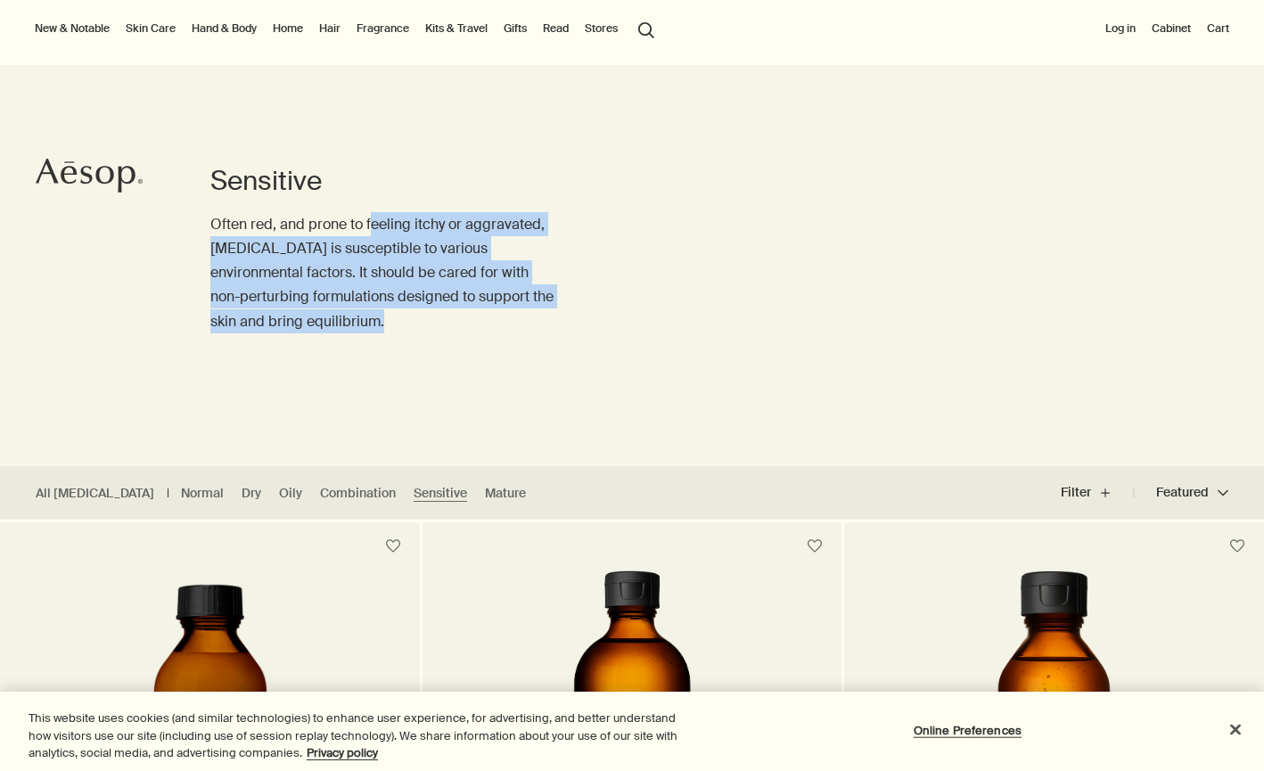
drag, startPoint x: 369, startPoint y: 222, endPoint x: 369, endPoint y: 307, distance: 85.5
click at [369, 307] on p "Often red, and prone to feeling itchy or aggravated, sensitive skin is suscepti…" at bounding box center [385, 272] width 350 height 121
drag, startPoint x: 324, startPoint y: 349, endPoint x: 324, endPoint y: 153, distance: 196.0
click at [324, 153] on div "Sensitive Often red, and prone to feeling itchy or aggravated, sensitive skin i…" at bounding box center [385, 265] width 350 height 401
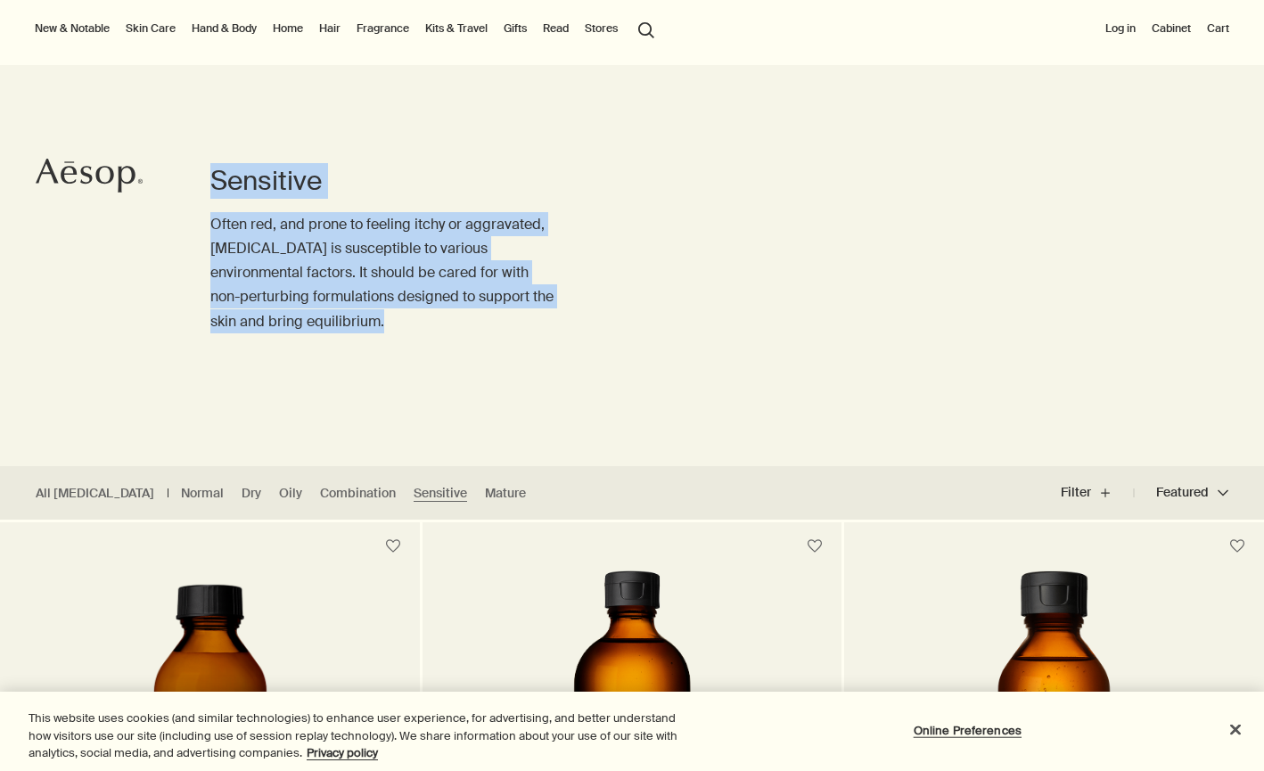
click at [324, 151] on div "Sensitive Often red, and prone to feeling itchy or aggravated, sensitive skin i…" at bounding box center [385, 265] width 350 height 401
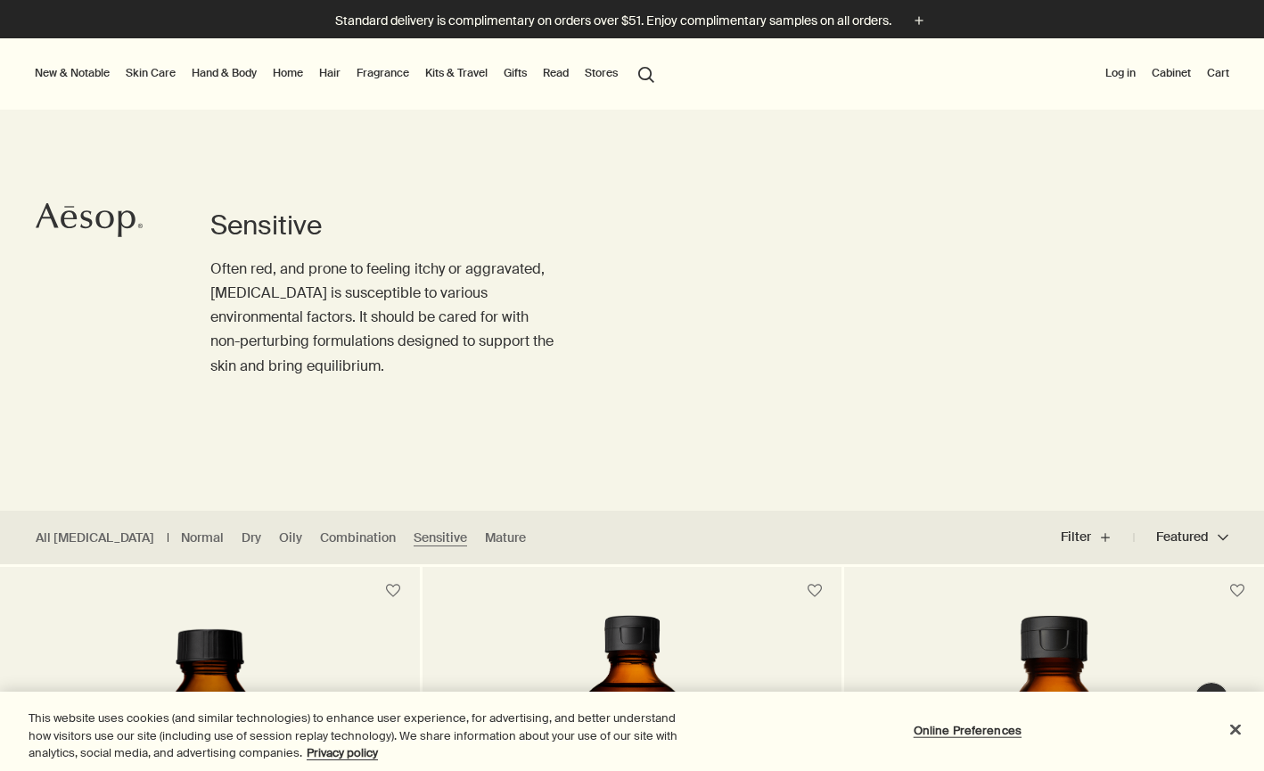
click at [160, 82] on link "Skin Care" at bounding box center [150, 72] width 57 height 21
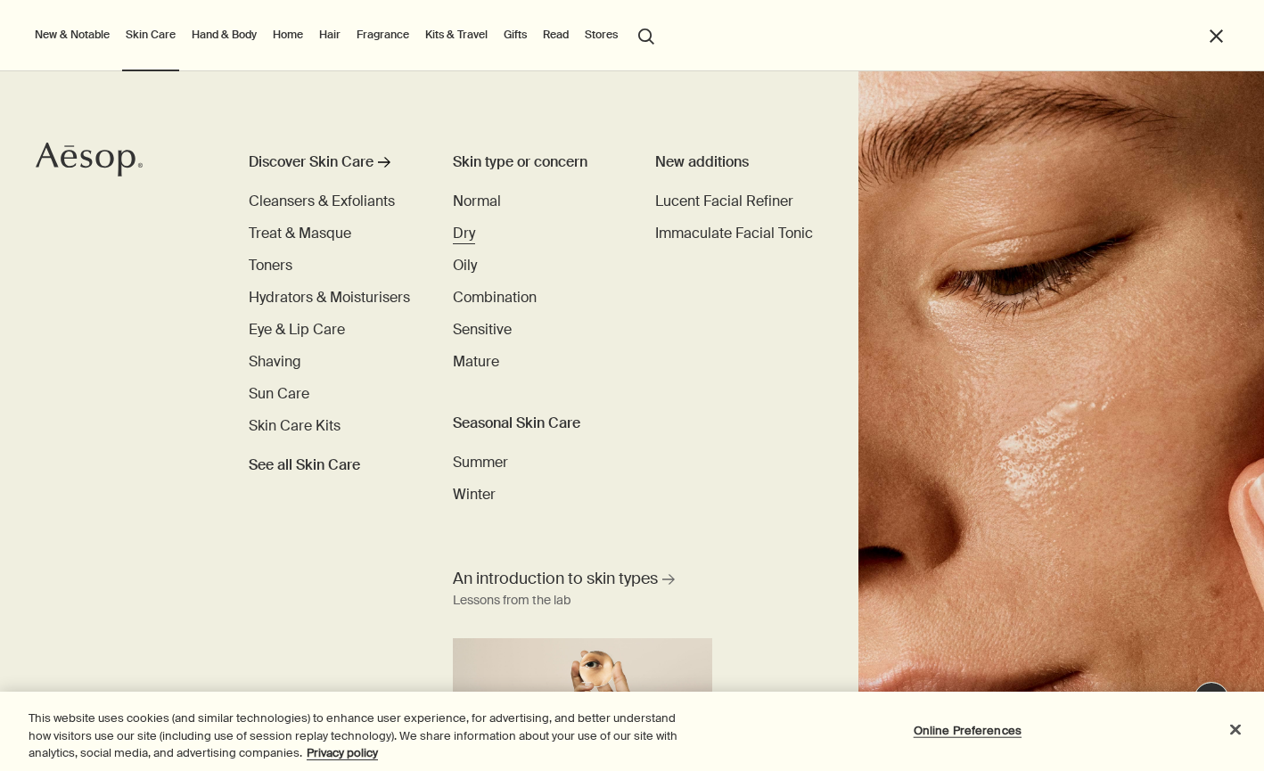
click at [471, 237] on span "Dry" at bounding box center [464, 233] width 22 height 19
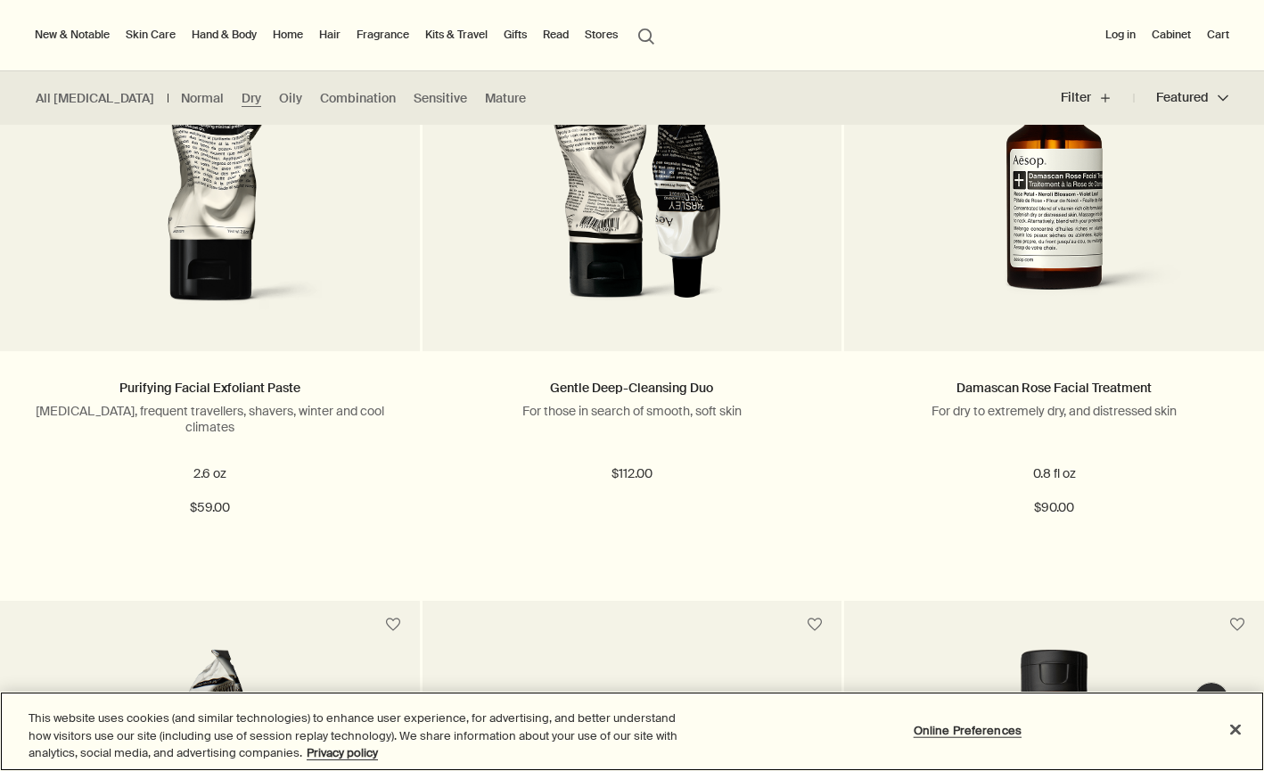
scroll to position [1843, 0]
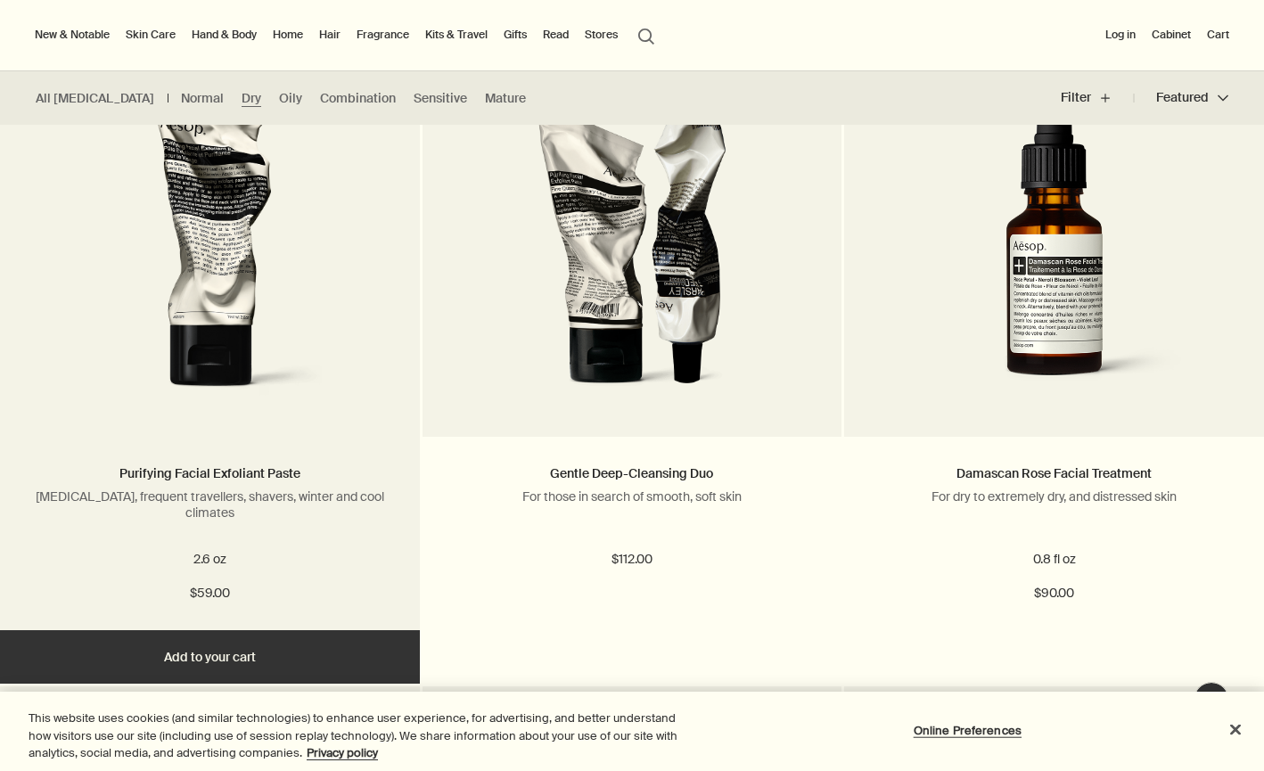
click at [277, 371] on img at bounding box center [210, 245] width 286 height 330
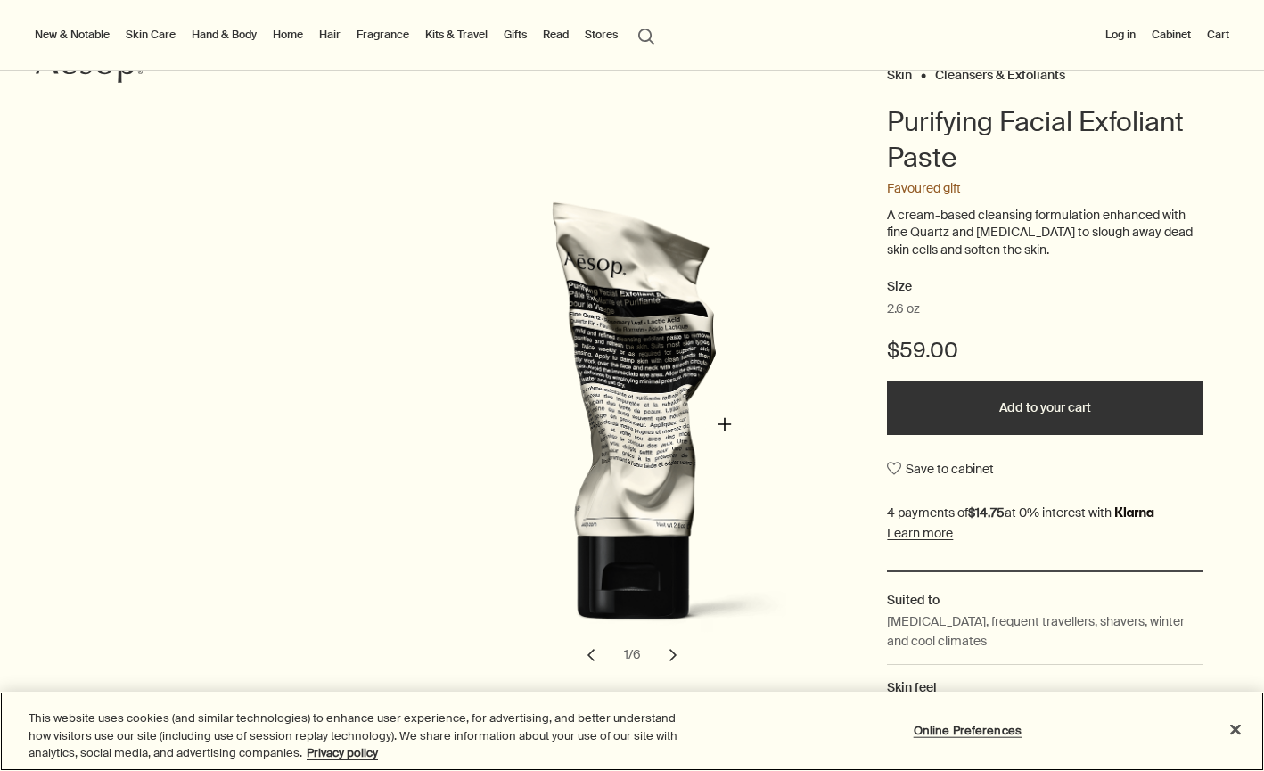
scroll to position [313, 0]
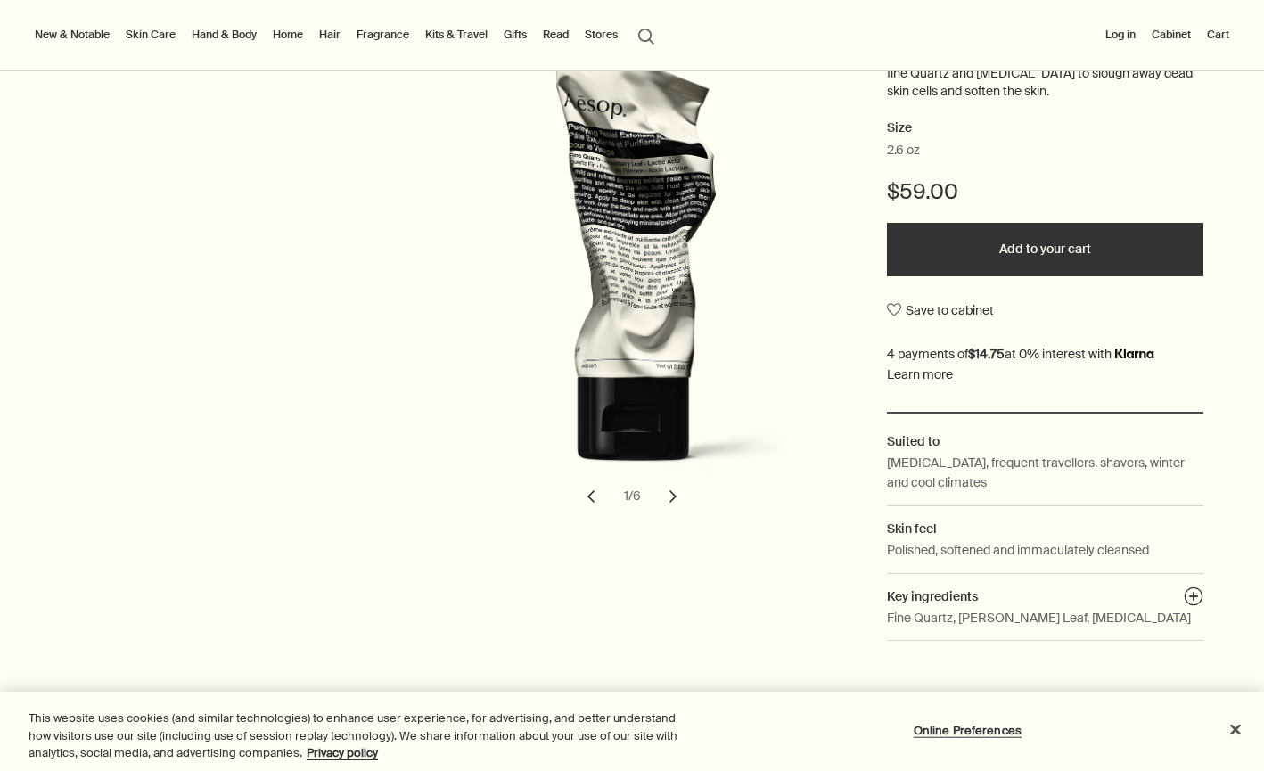
click at [673, 511] on button "chevron" at bounding box center [672, 496] width 39 height 39
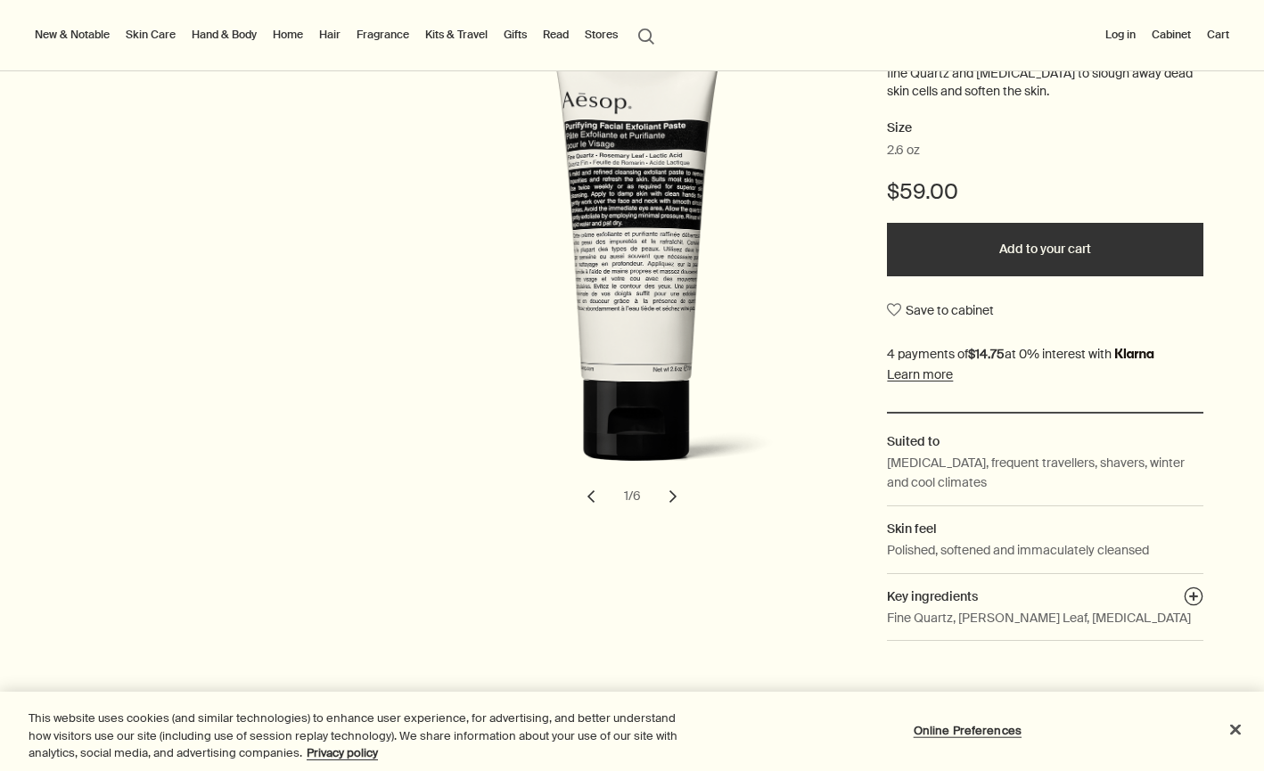
click at [673, 511] on button "chevron" at bounding box center [672, 496] width 39 height 39
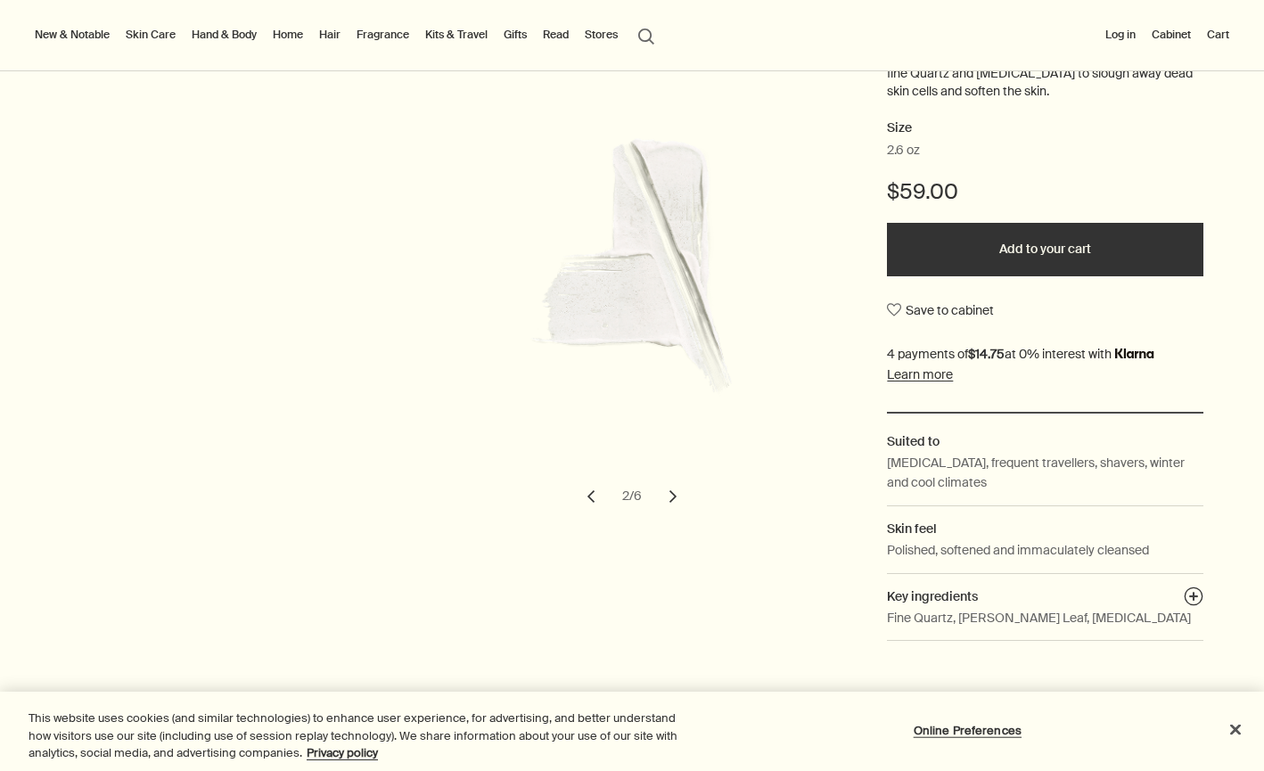
click at [673, 511] on button "chevron" at bounding box center [672, 496] width 39 height 39
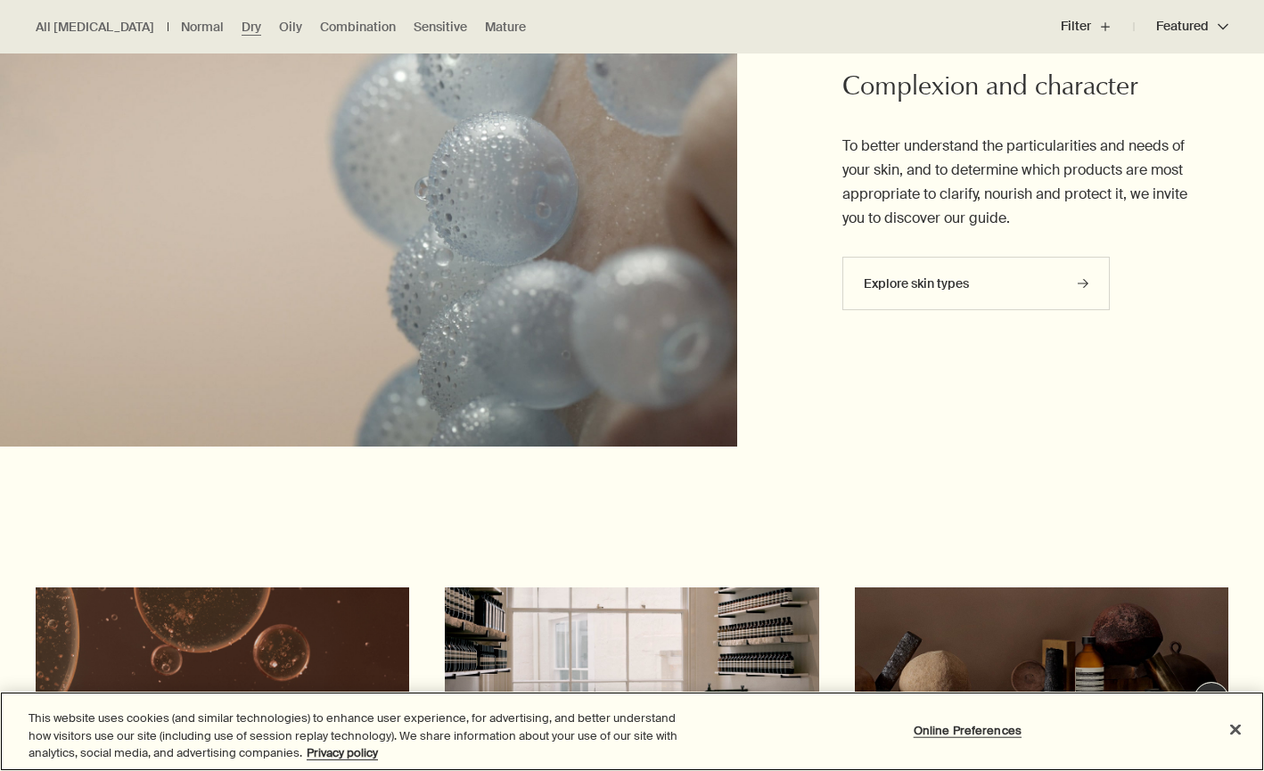
scroll to position [5260, 0]
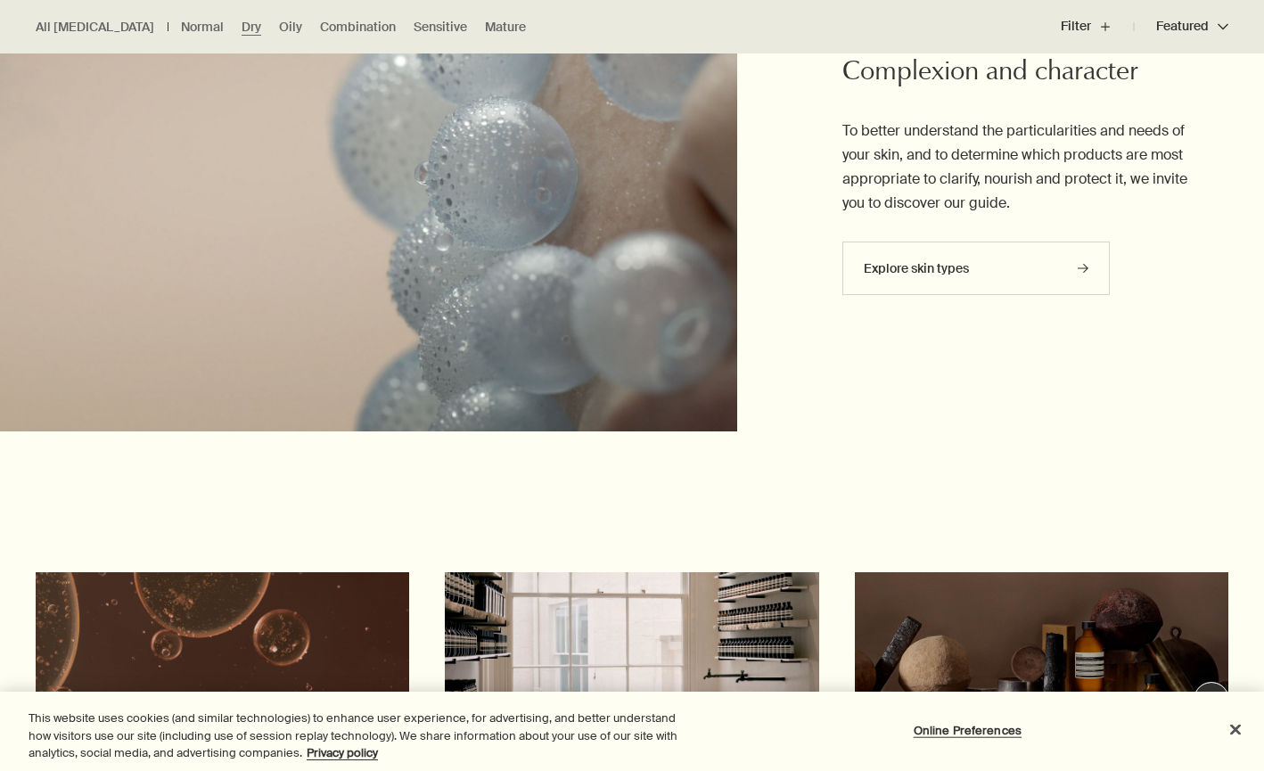
click at [955, 288] on div "Explore skin types rightArrow" at bounding box center [1016, 276] width 349 height 71
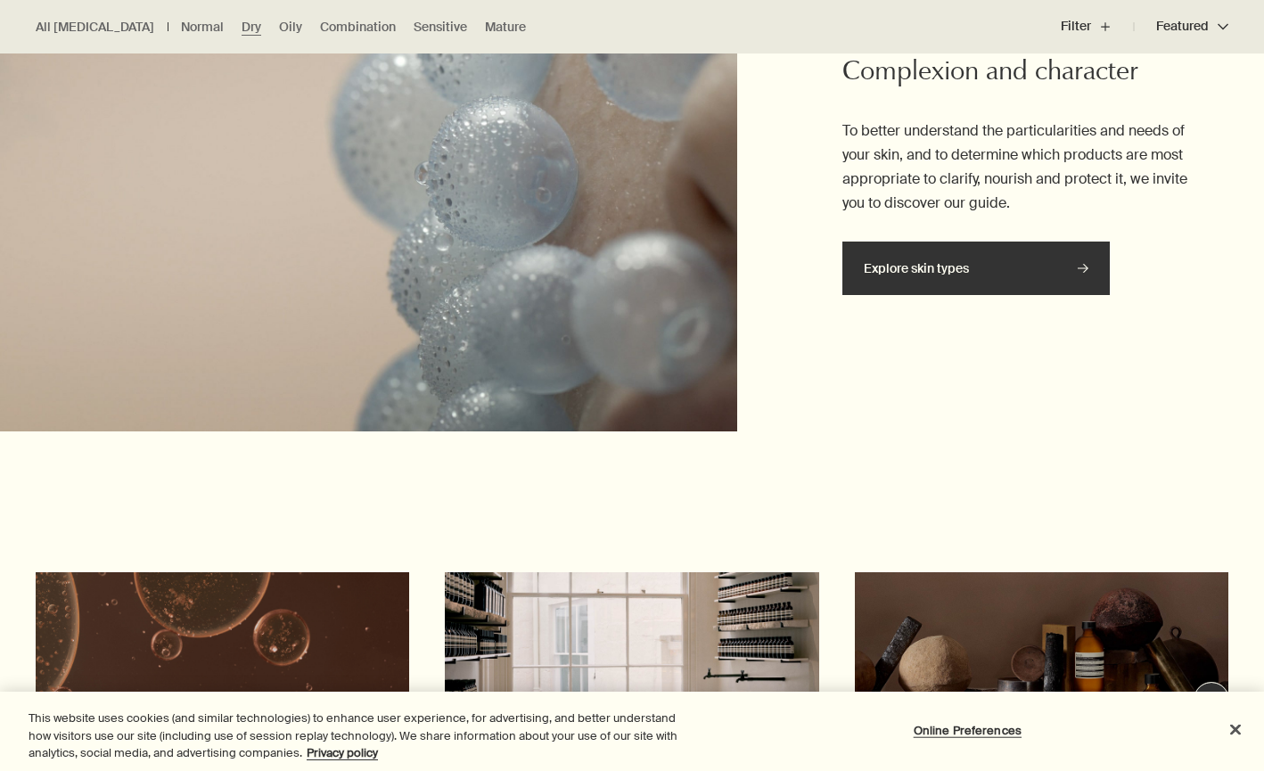
click at [957, 261] on link "Explore skin types rightArrow" at bounding box center [975, 267] width 267 height 53
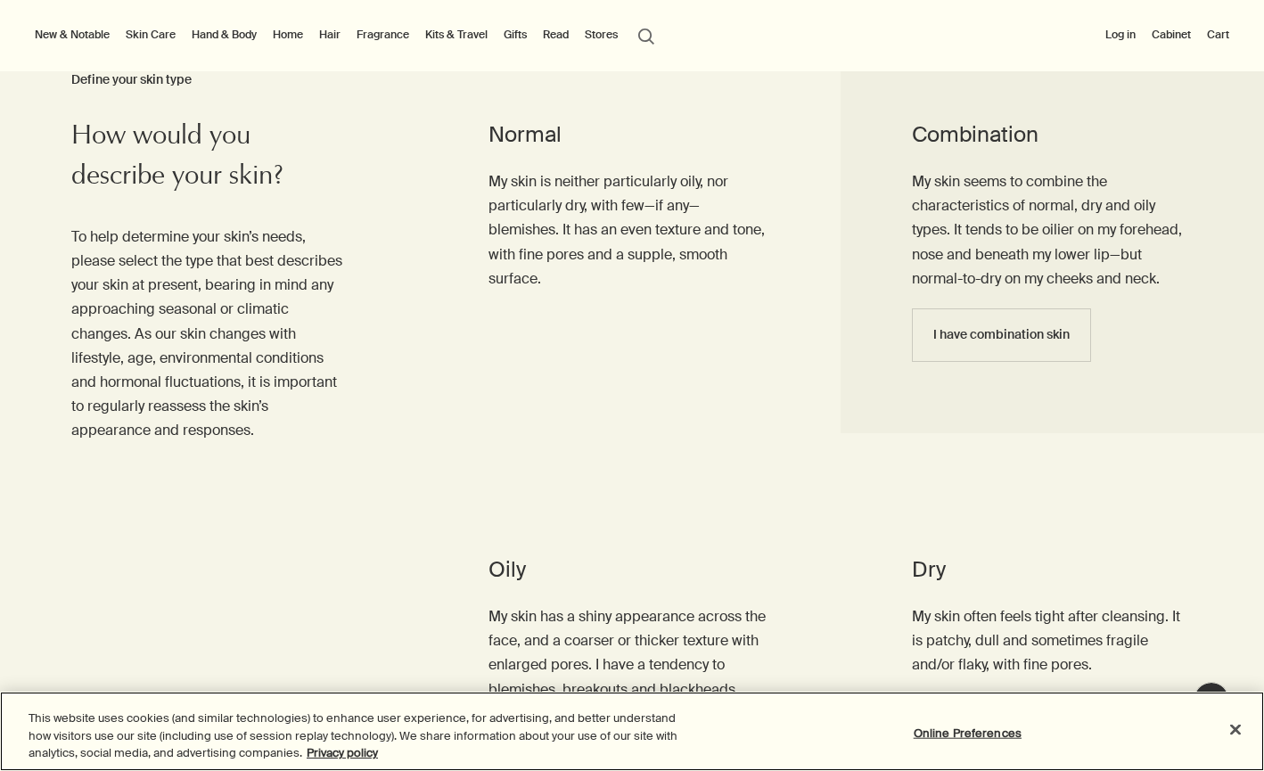
scroll to position [798, 0]
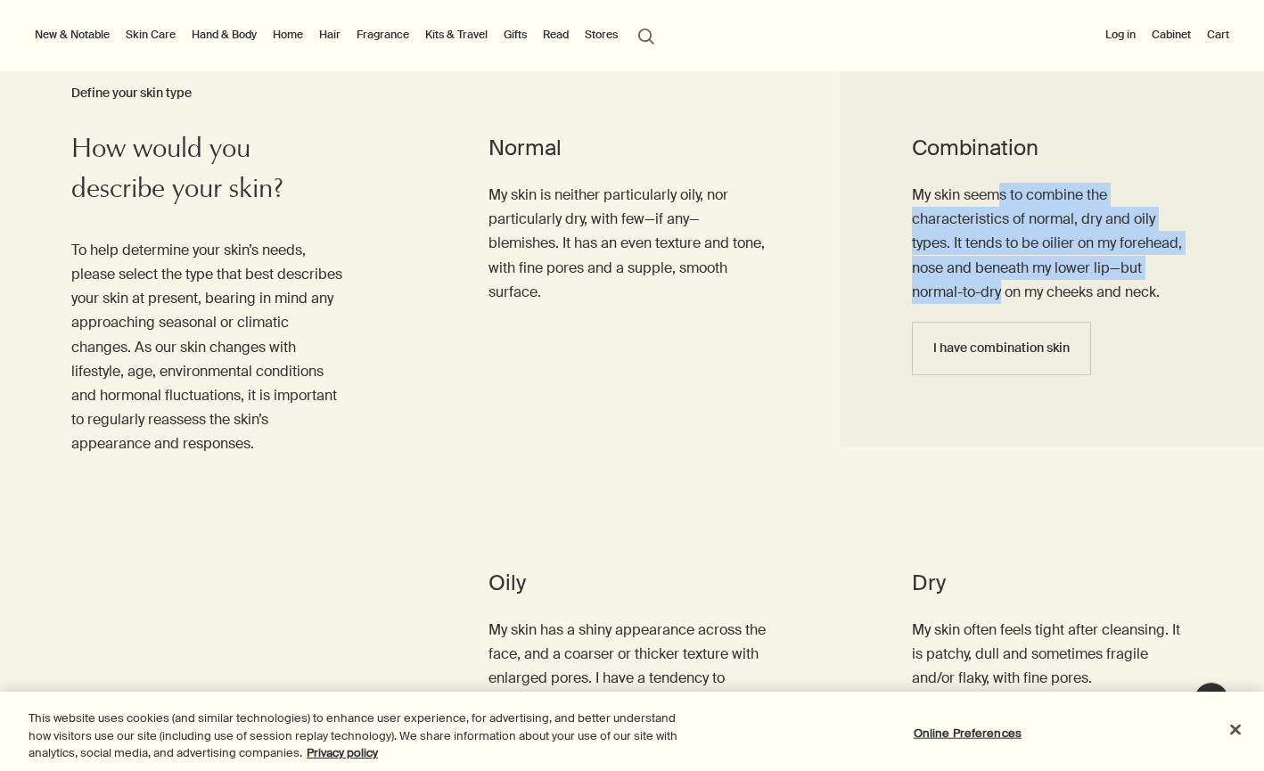
drag, startPoint x: 1000, startPoint y: 199, endPoint x: 1000, endPoint y: 298, distance: 98.9
click at [1000, 298] on p "My skin seems to combine the characteristics of normal, dry and oily types. It …" at bounding box center [1052, 243] width 281 height 121
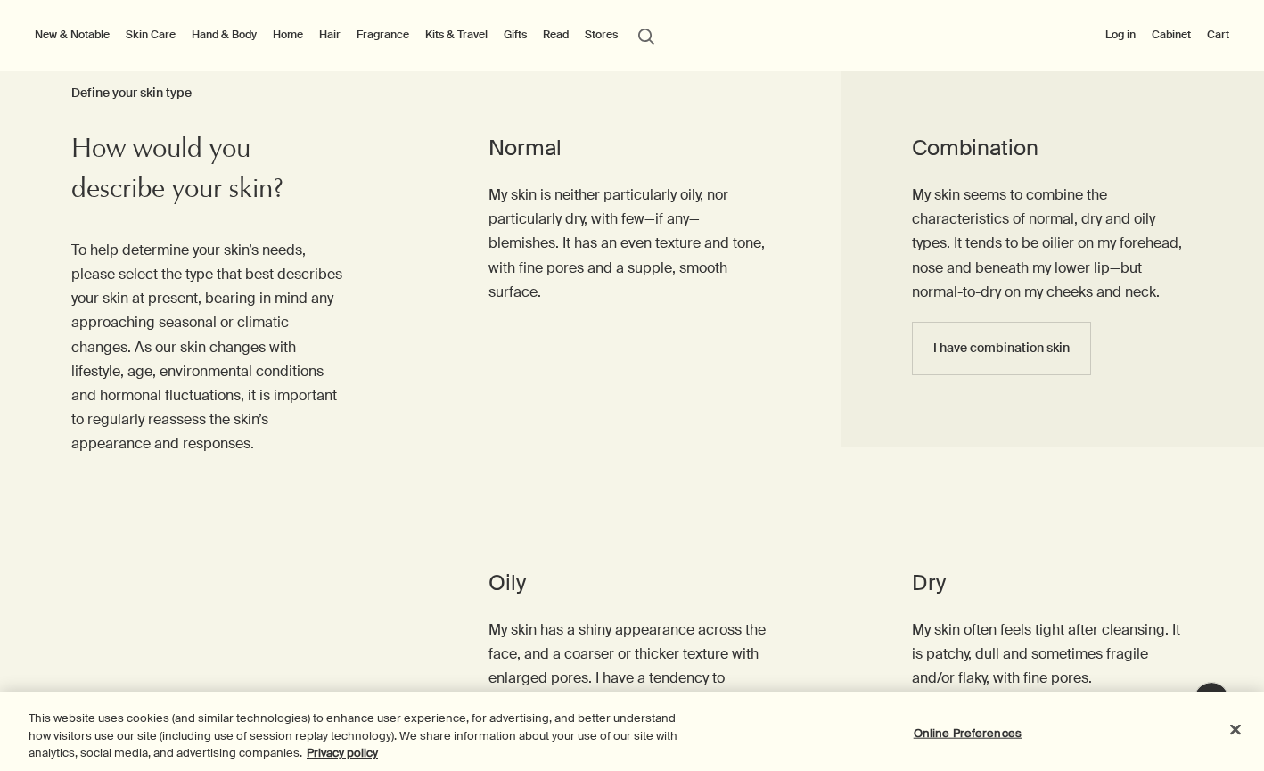
click at [1014, 280] on p "My skin seems to combine the characteristics of normal, dry and oily types. It …" at bounding box center [1052, 243] width 281 height 121
drag, startPoint x: 996, startPoint y: 173, endPoint x: 996, endPoint y: 231, distance: 57.9
click at [996, 223] on li "Combination My skin seems to combine the characteristics of normal, dry and oil…" at bounding box center [1051, 229] width 423 height 435
click at [996, 231] on p "My skin seems to combine the characteristics of normal, dry and oily types. It …" at bounding box center [1052, 243] width 281 height 121
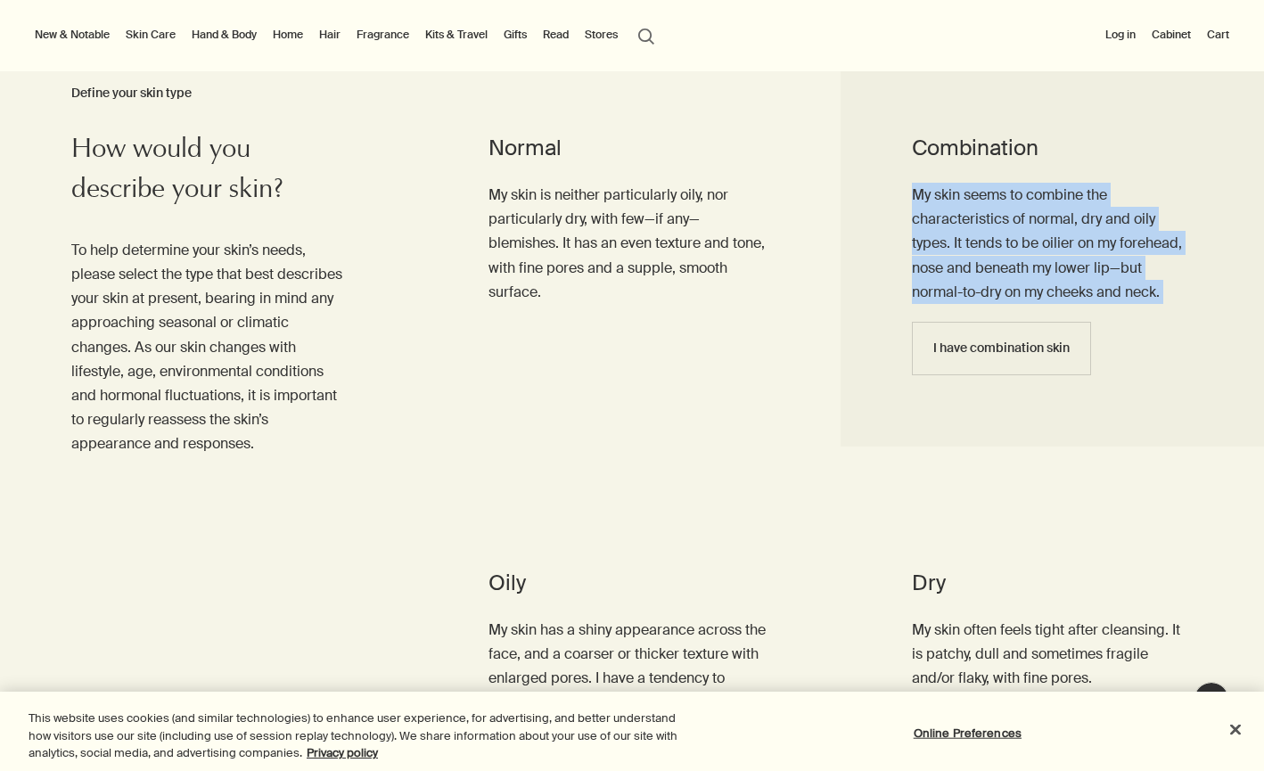
click at [996, 231] on p "My skin seems to combine the characteristics of normal, dry and oily types. It …" at bounding box center [1052, 243] width 281 height 121
click at [1021, 254] on p "My skin seems to combine the characteristics of normal, dry and oily types. It …" at bounding box center [1052, 243] width 281 height 121
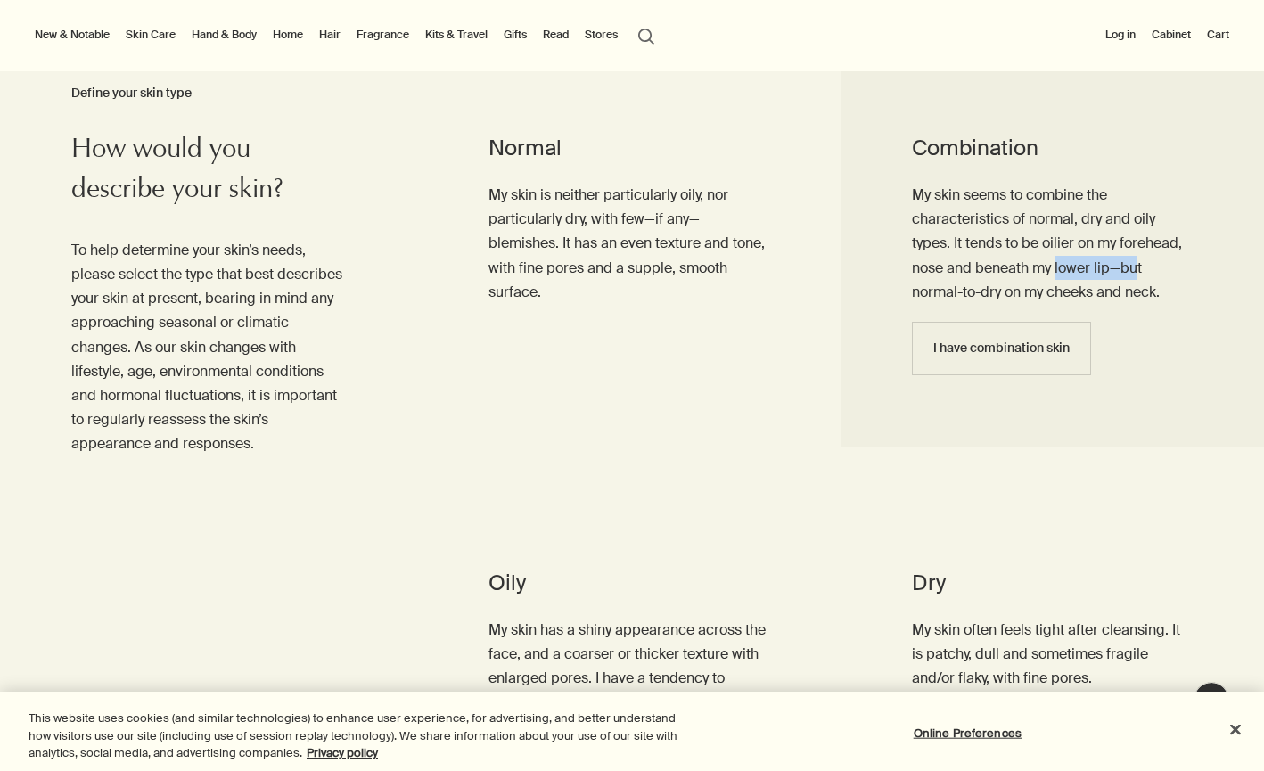
drag, startPoint x: 1137, startPoint y: 266, endPoint x: 1049, endPoint y: 266, distance: 88.2
click at [1054, 266] on p "My skin seems to combine the characteristics of normal, dry and oily types. It …" at bounding box center [1052, 243] width 281 height 121
click at [1049, 266] on p "My skin seems to combine the characteristics of normal, dry and oily types. It …" at bounding box center [1052, 243] width 281 height 121
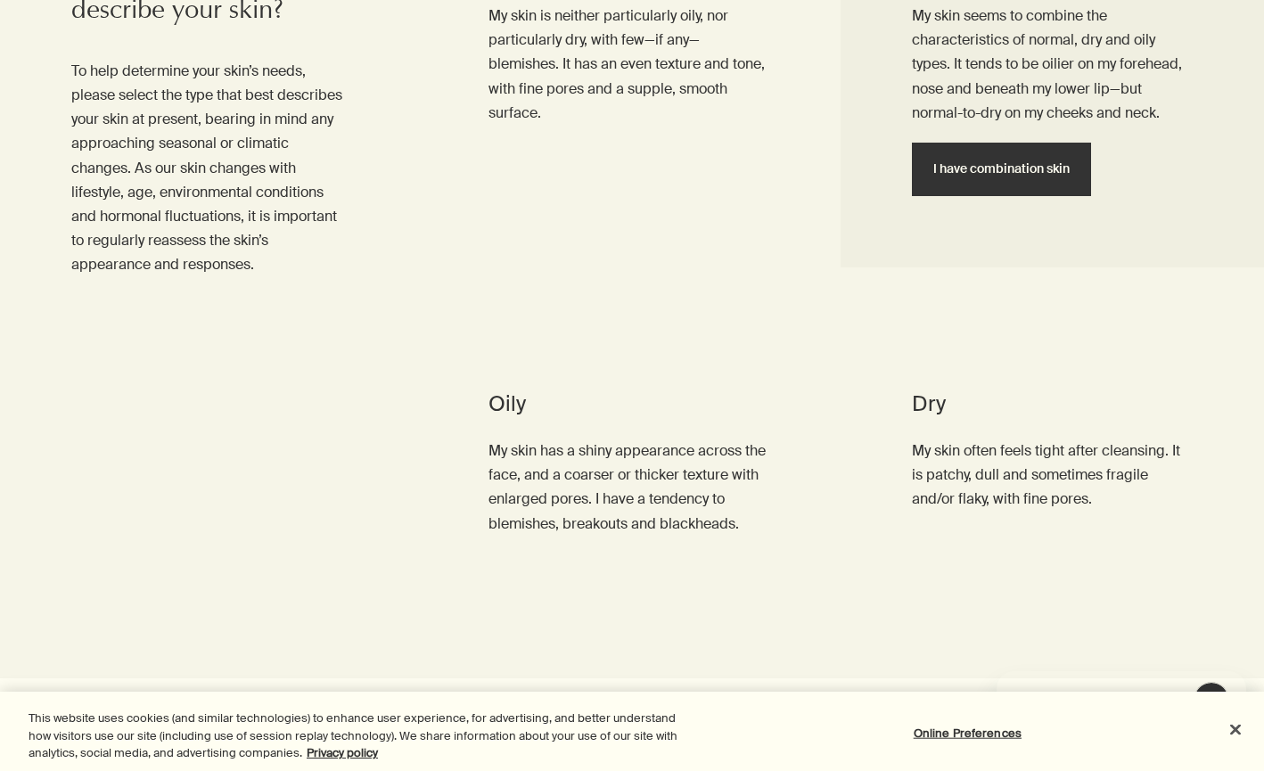
scroll to position [0, 0]
click at [990, 156] on button "I have combination skin" at bounding box center [1001, 169] width 179 height 53
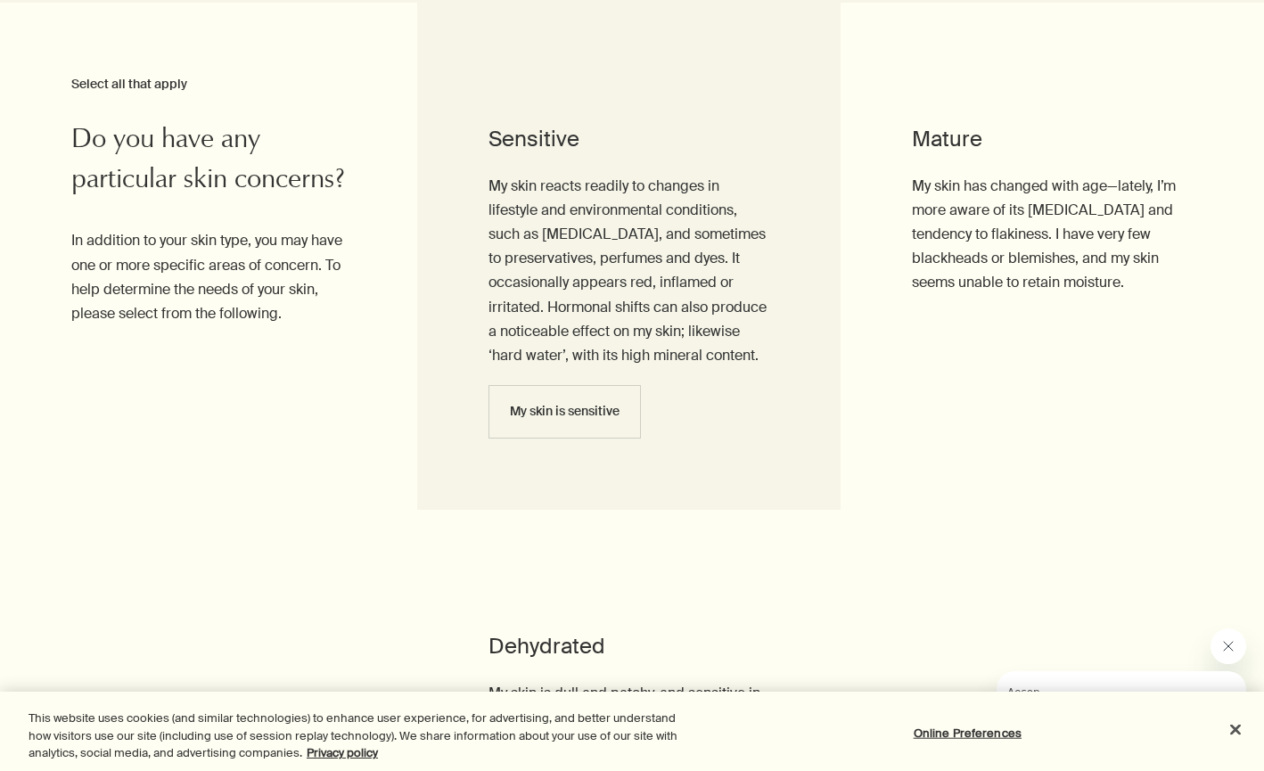
scroll to position [1653, 0]
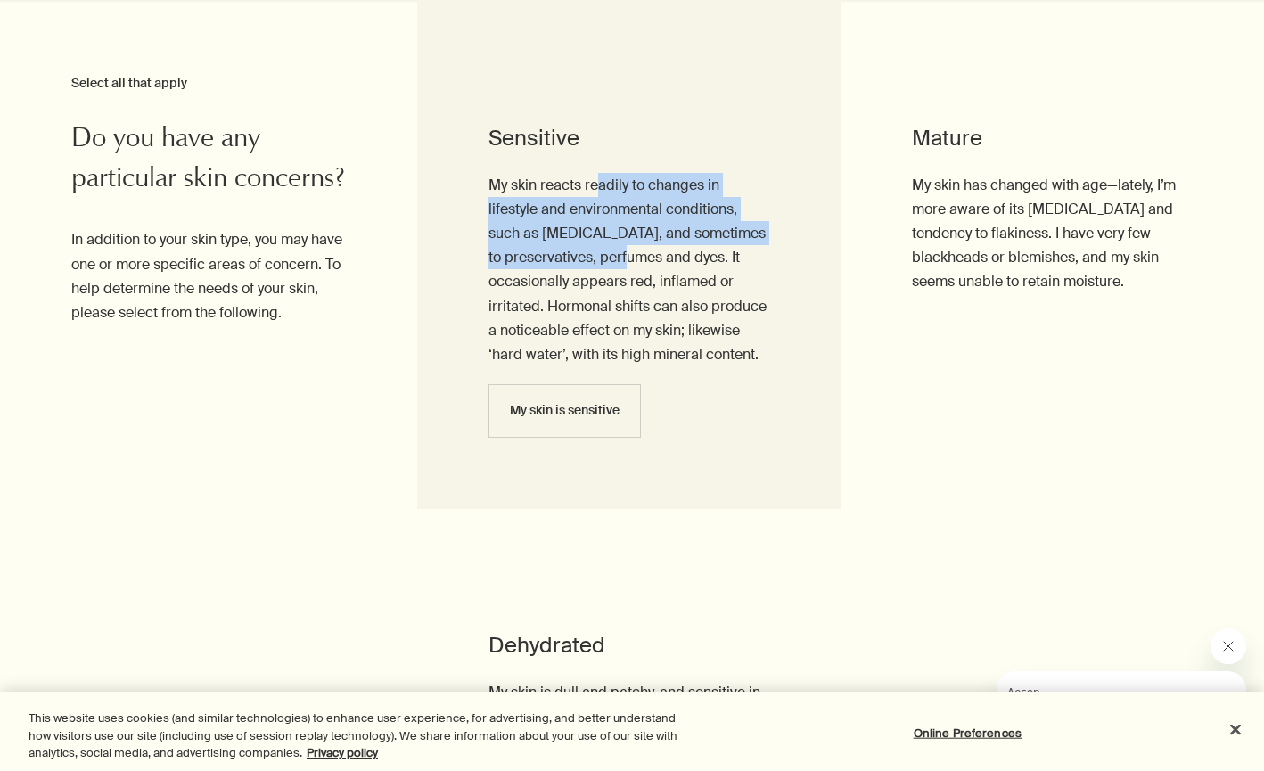
drag, startPoint x: 600, startPoint y: 184, endPoint x: 600, endPoint y: 260, distance: 76.6
click at [600, 260] on p "My skin reacts readily to changes in lifestyle and environmental conditions, su…" at bounding box center [628, 270] width 281 height 194
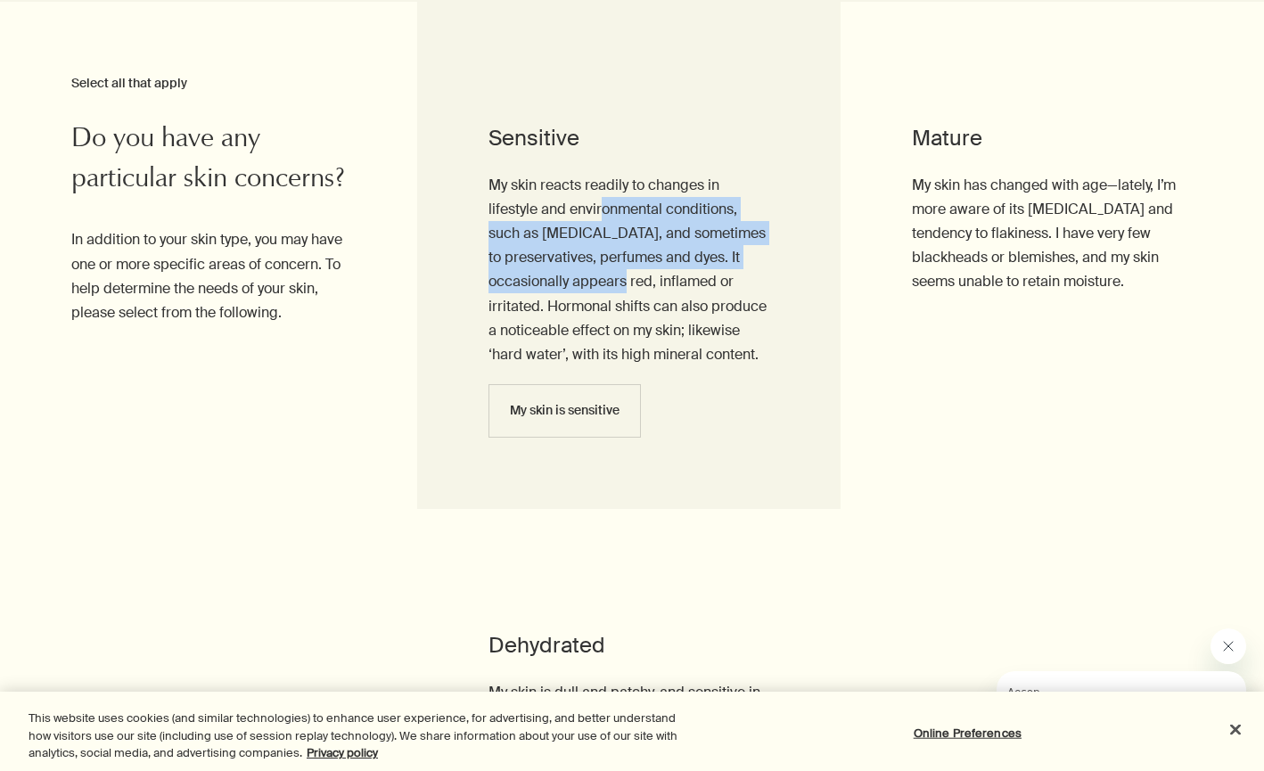
drag, startPoint x: 600, startPoint y: 207, endPoint x: 600, endPoint y: 282, distance: 75.7
click at [600, 282] on p "My skin reacts readily to changes in lifestyle and environmental conditions, su…" at bounding box center [628, 270] width 281 height 194
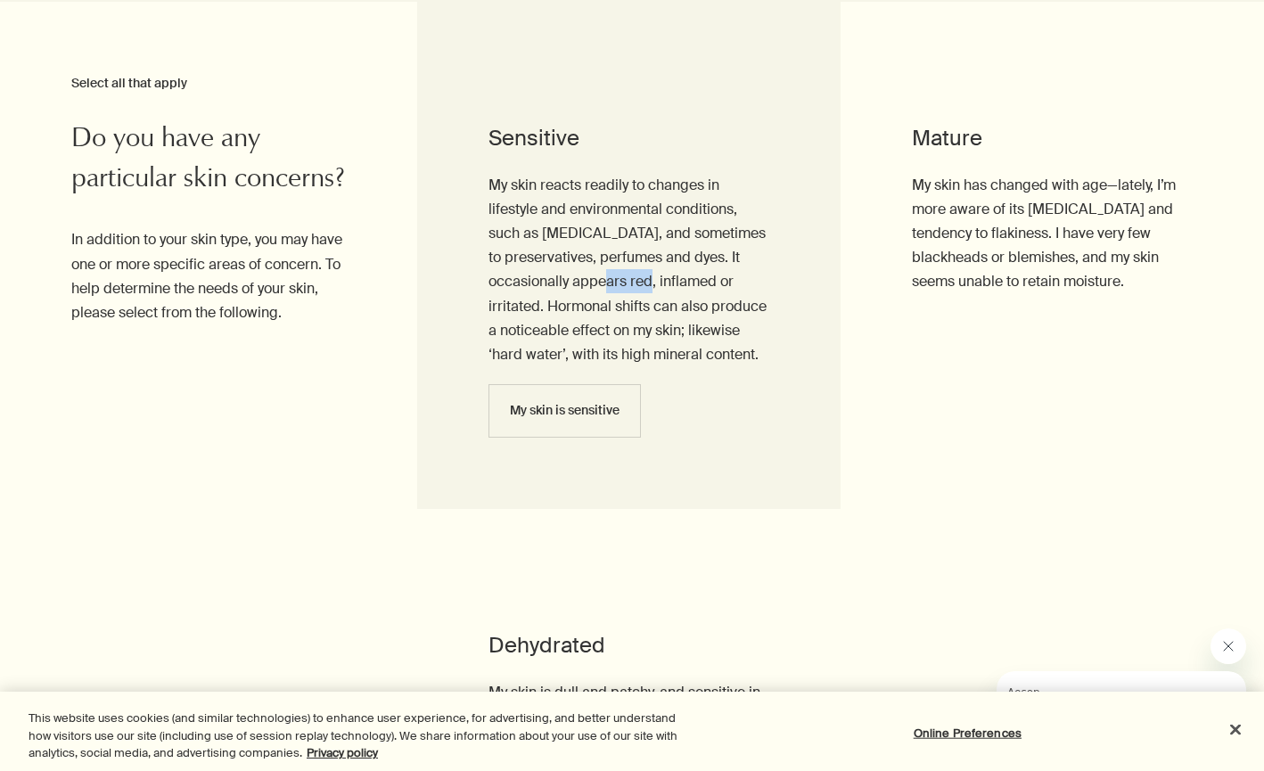
click at [600, 282] on p "My skin reacts readily to changes in lifestyle and environmental conditions, su…" at bounding box center [628, 270] width 281 height 194
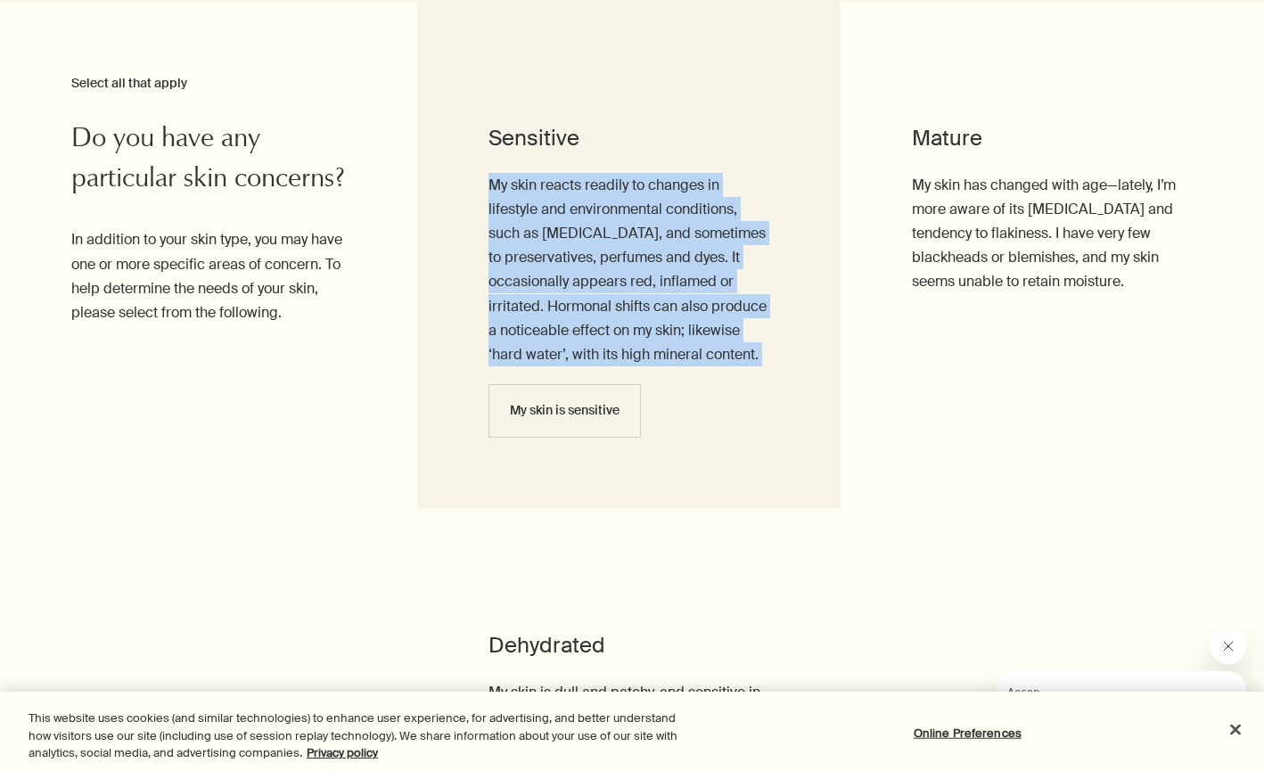
click at [600, 282] on p "My skin reacts readily to changes in lifestyle and environmental conditions, su…" at bounding box center [628, 270] width 281 height 194
click at [640, 303] on p "My skin reacts readily to changes in lifestyle and environmental conditions, su…" at bounding box center [628, 270] width 281 height 194
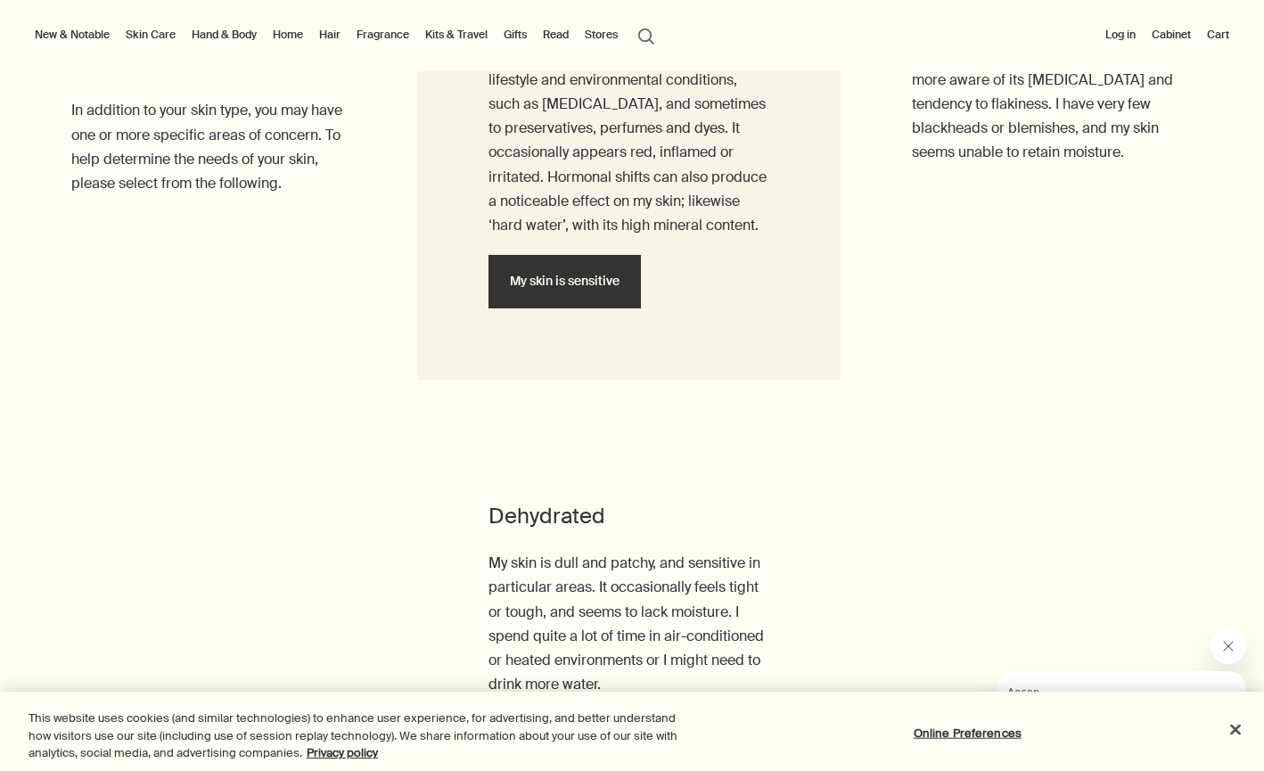
scroll to position [1779, 0]
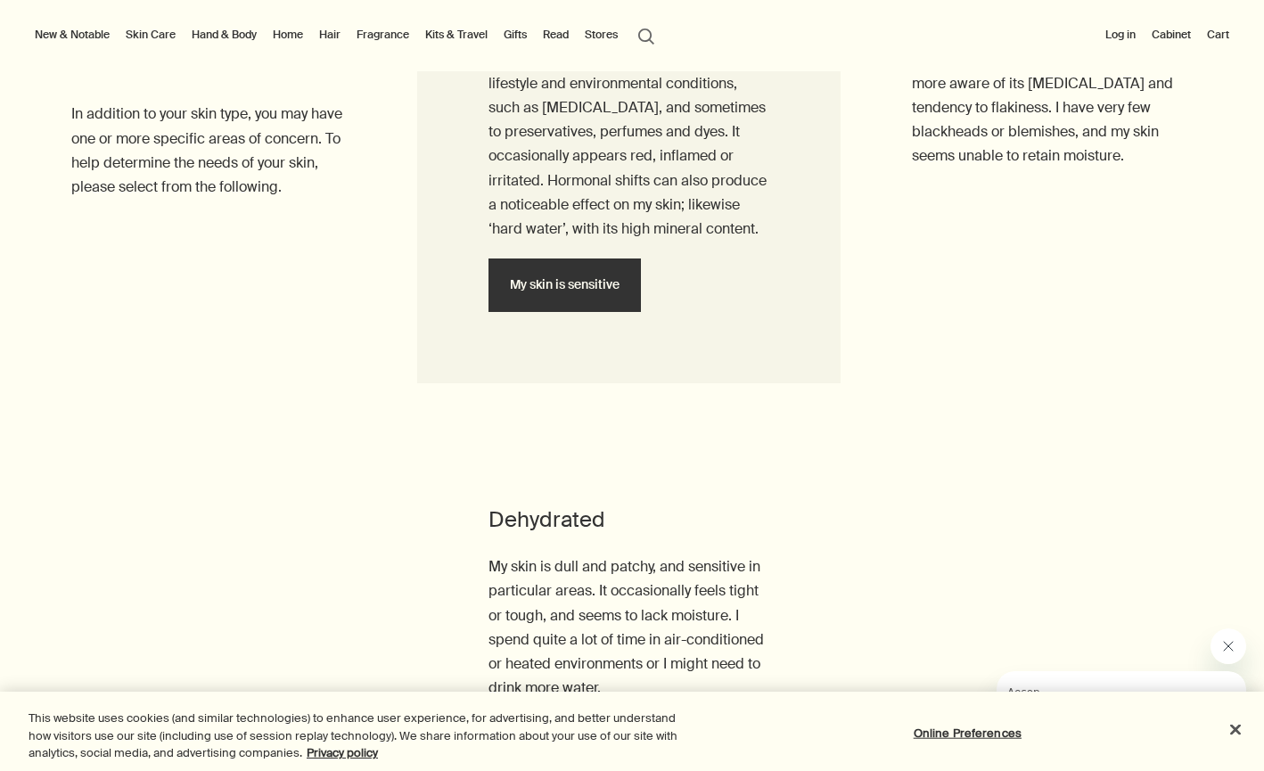
click at [581, 280] on span "My skin is sensitive" at bounding box center [565, 284] width 110 height 13
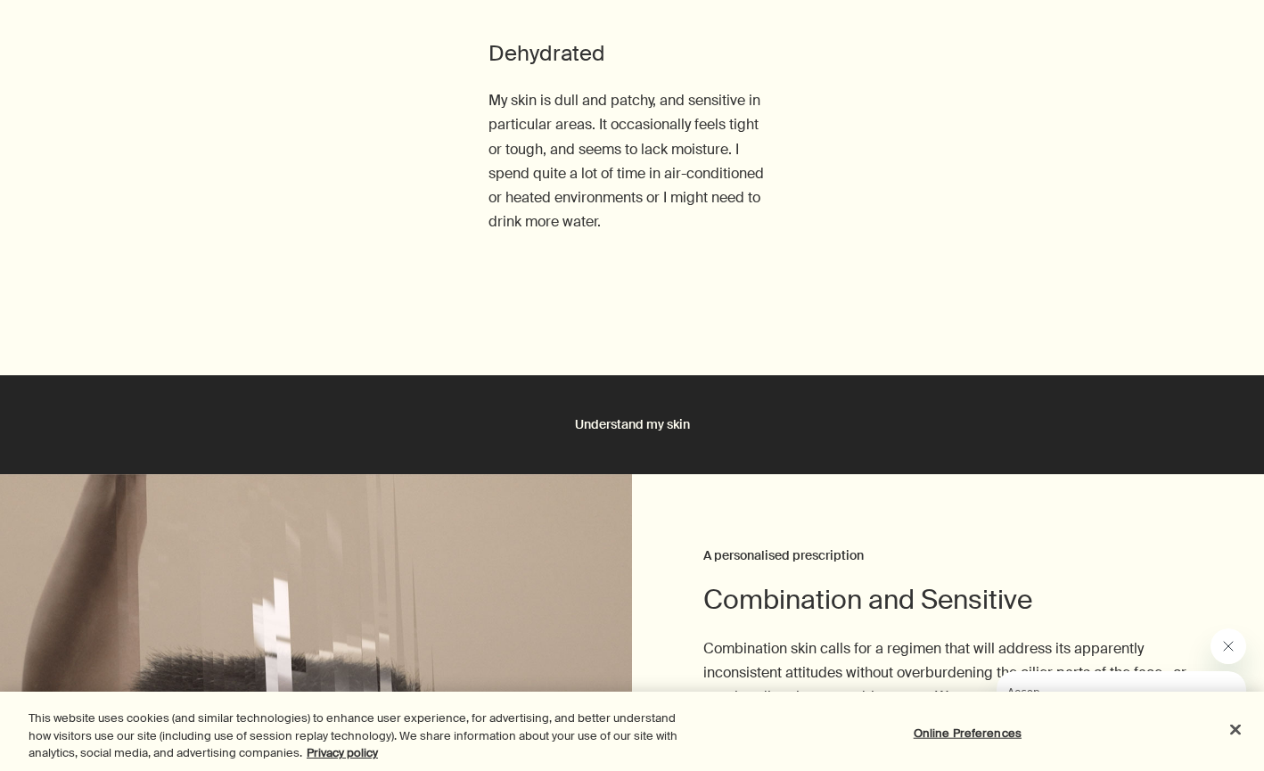
click at [647, 431] on button "Understand my skin" at bounding box center [632, 424] width 1264 height 99
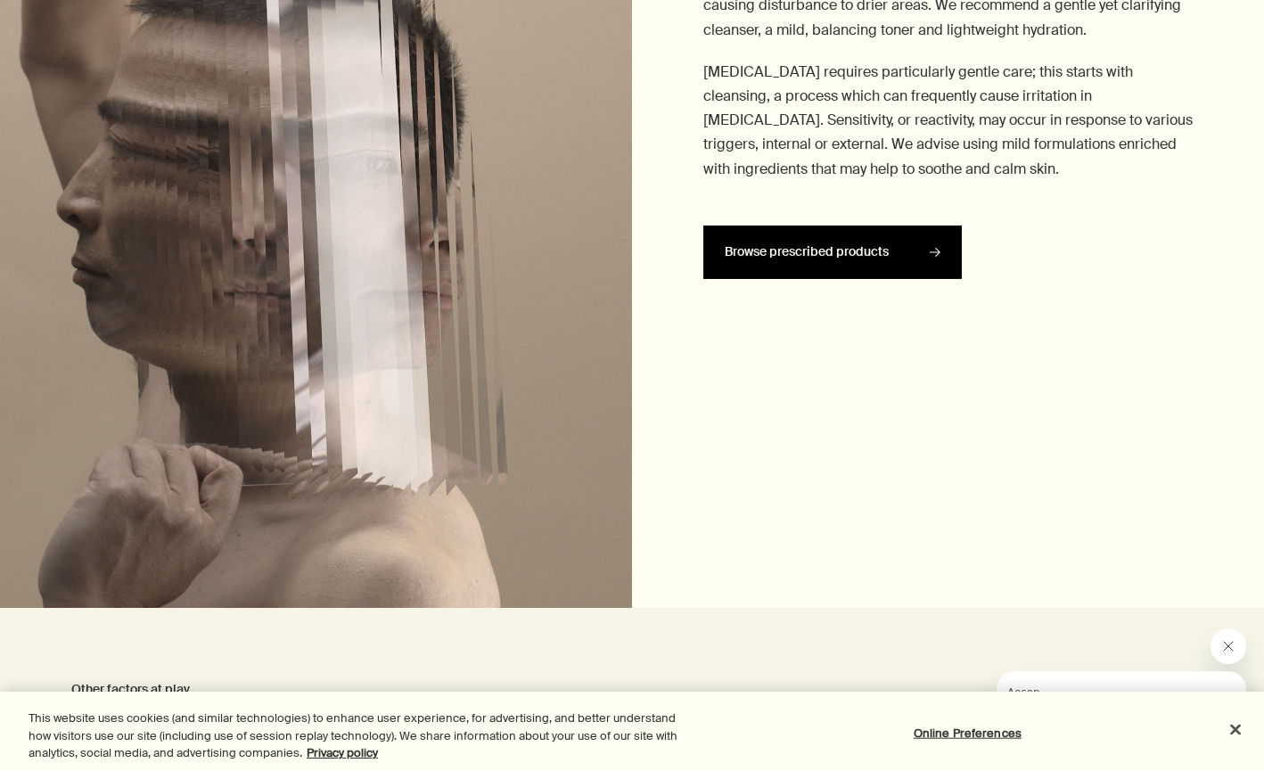
scroll to position [2937, 0]
click at [821, 241] on span "Browse prescribed products" at bounding box center [832, 251] width 216 height 52
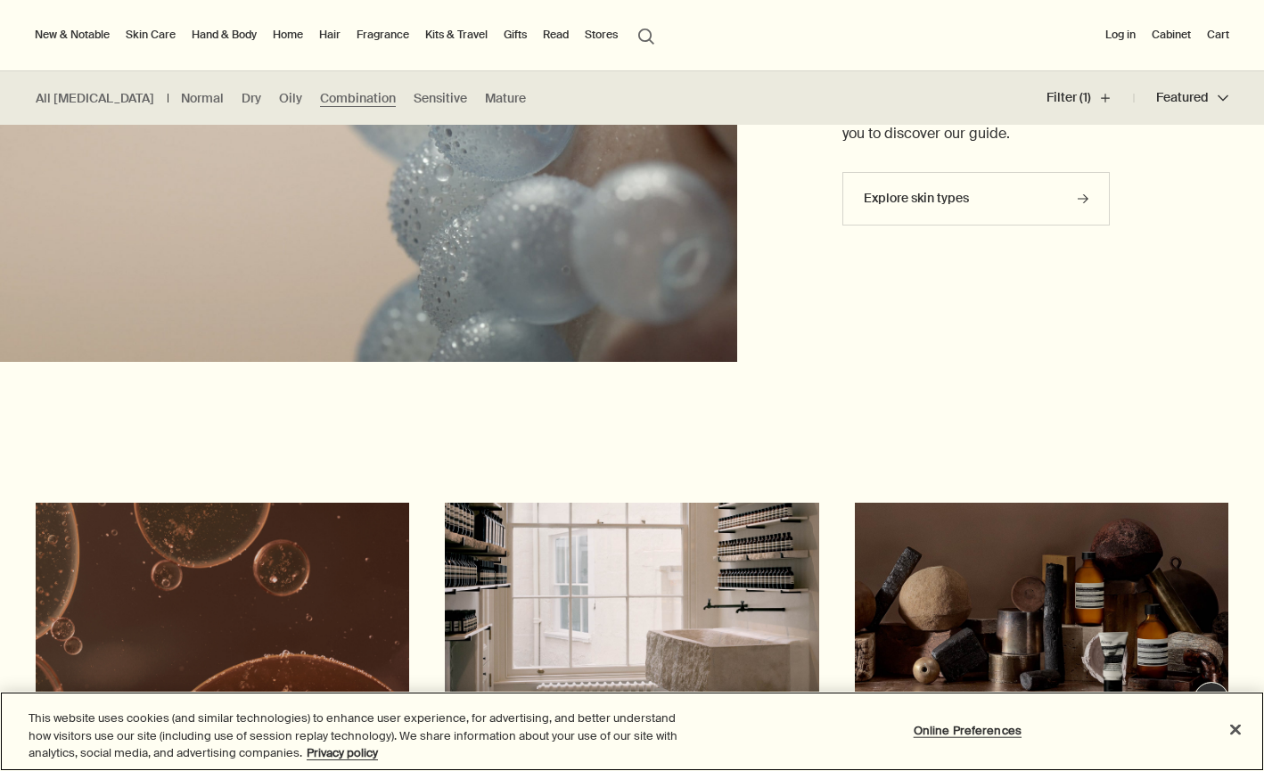
scroll to position [785, 0]
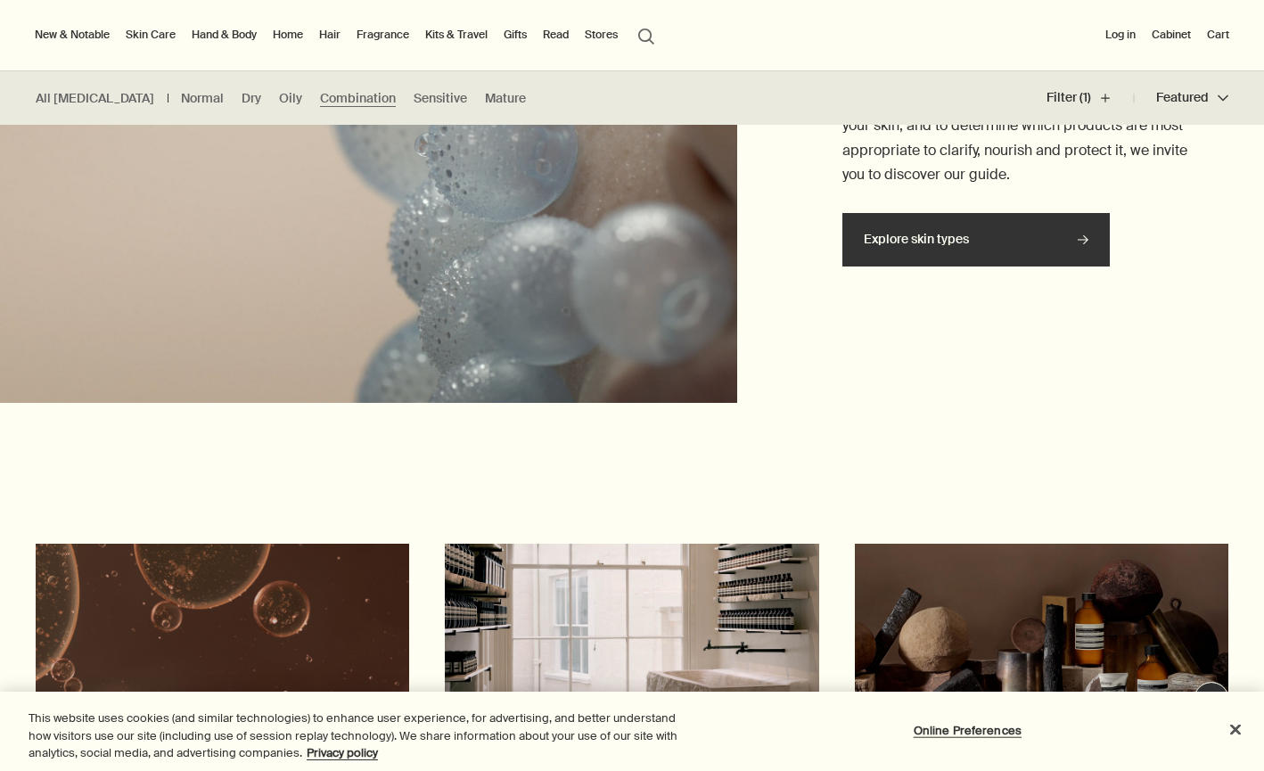
click at [1017, 225] on link "Explore skin types rightArrow" at bounding box center [975, 239] width 267 height 53
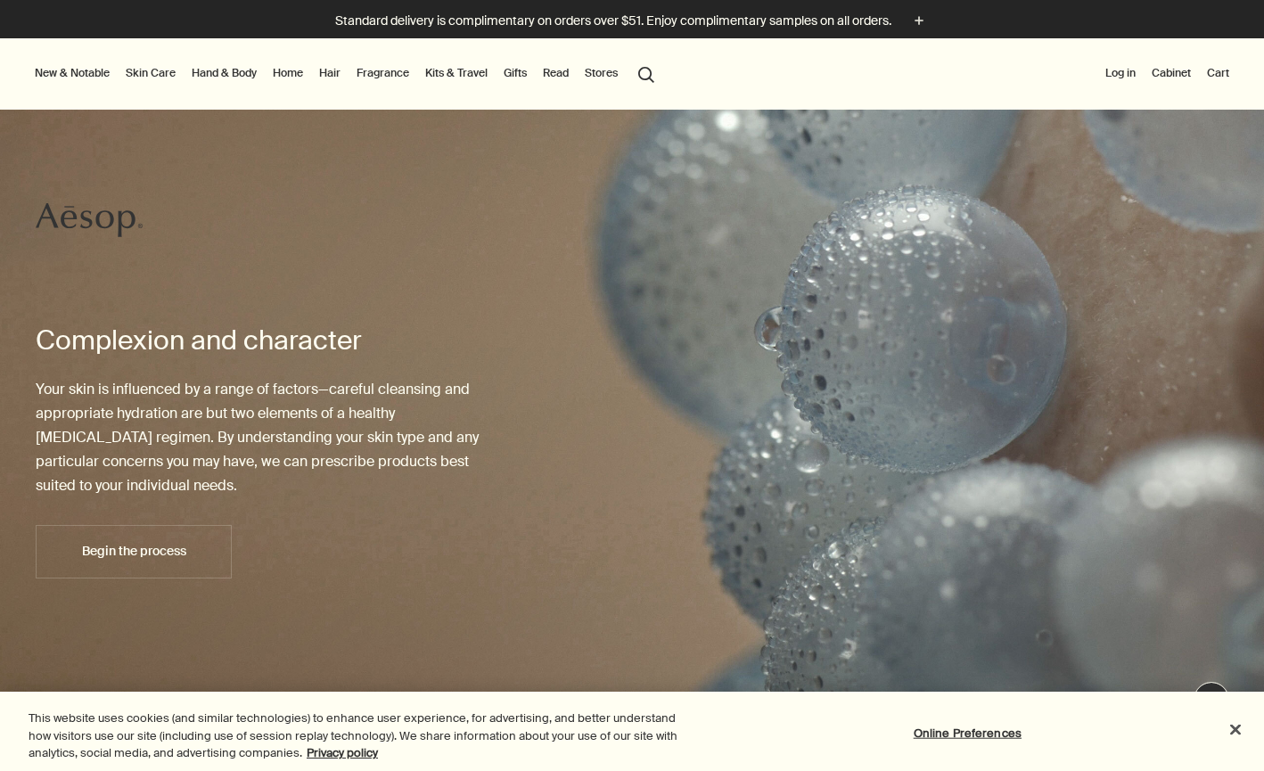
click at [141, 70] on link "Skin Care" at bounding box center [150, 72] width 57 height 21
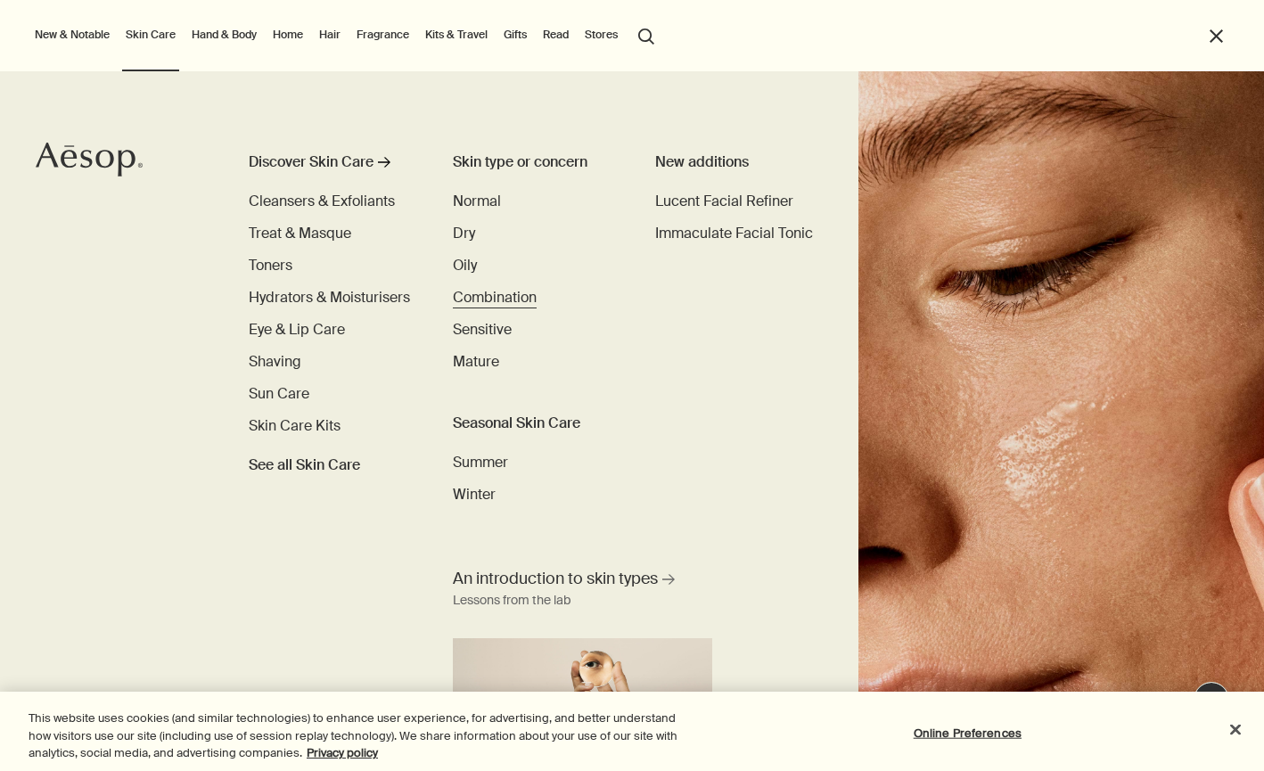
click at [494, 306] on link "Combination" at bounding box center [495, 297] width 84 height 21
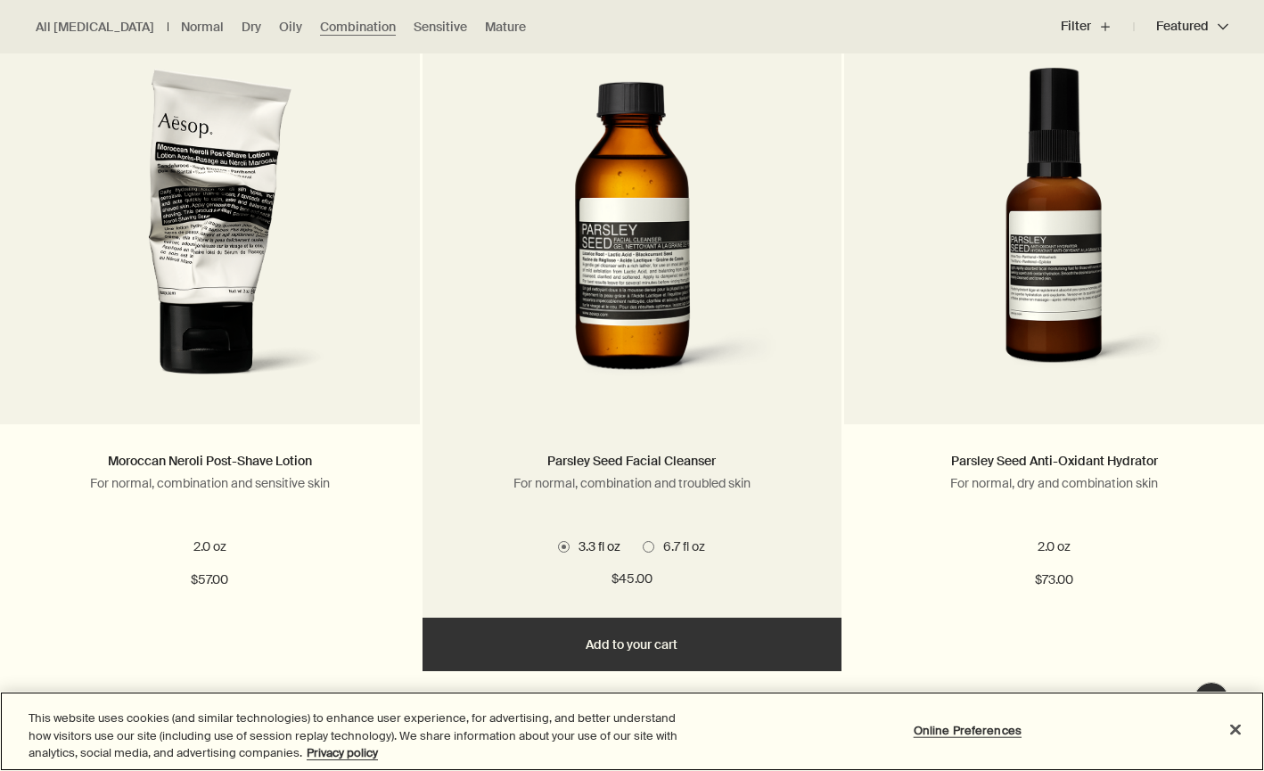
scroll to position [1205, 0]
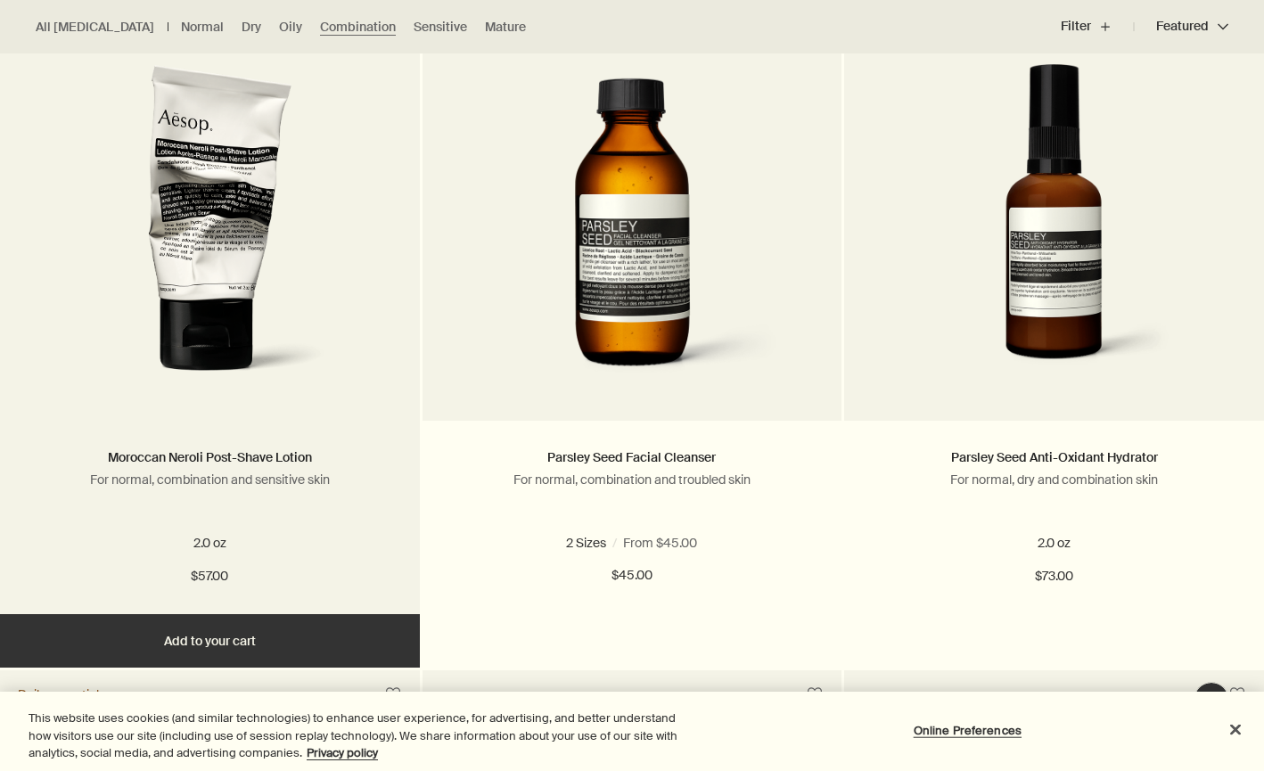
click at [269, 302] on img at bounding box center [209, 229] width 278 height 330
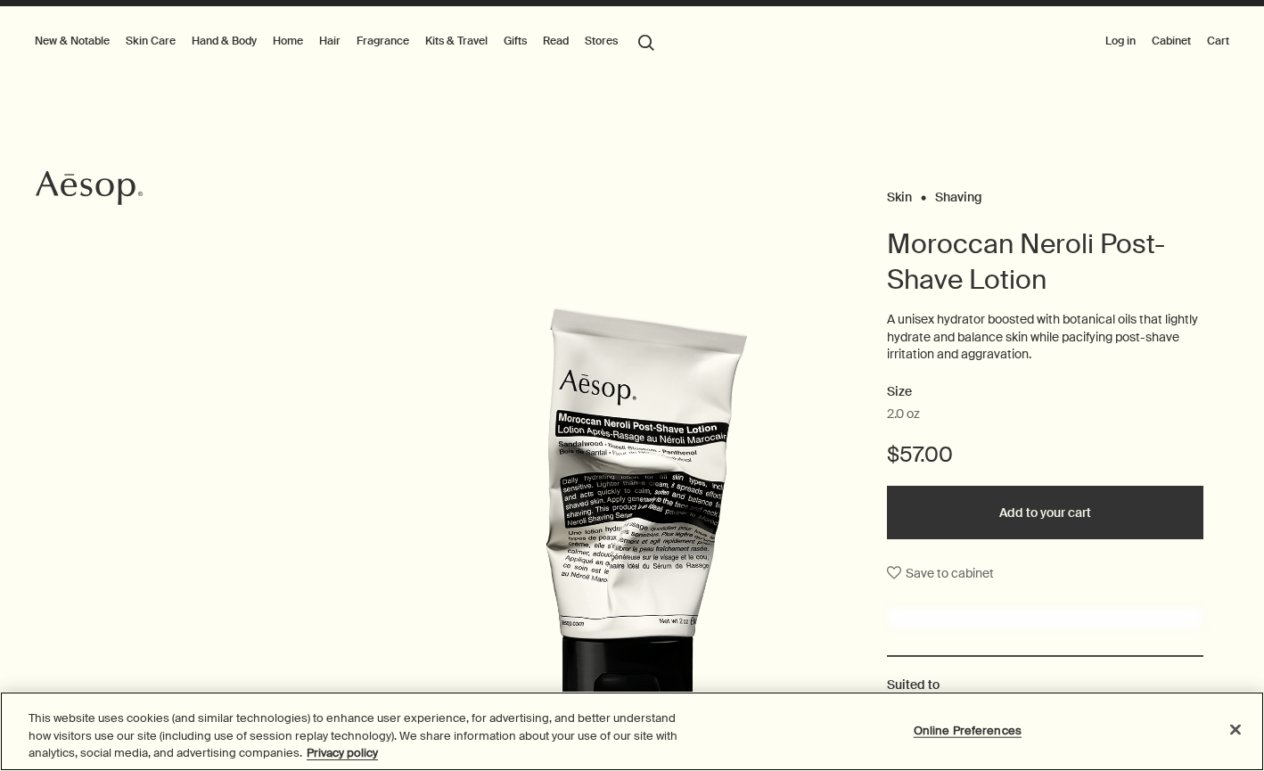
scroll to position [36, 0]
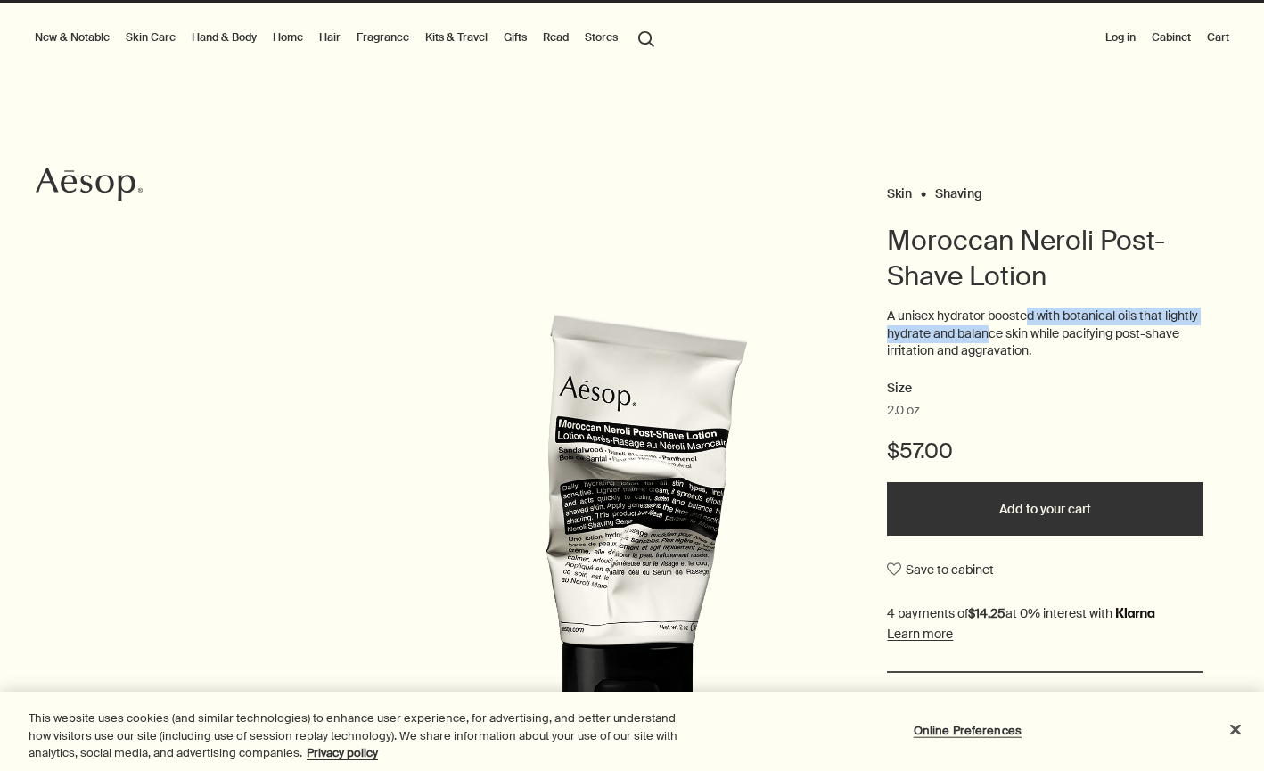
drag, startPoint x: 1026, startPoint y: 311, endPoint x: 1026, endPoint y: 340, distance: 28.5
click at [1026, 340] on p "A unisex hydrator boosted with botanical oils that lightly hydrate and balance …" at bounding box center [1045, 333] width 316 height 53
click at [1038, 346] on p "A unisex hydrator boosted with botanical oils that lightly hydrate and balance …" at bounding box center [1045, 333] width 316 height 53
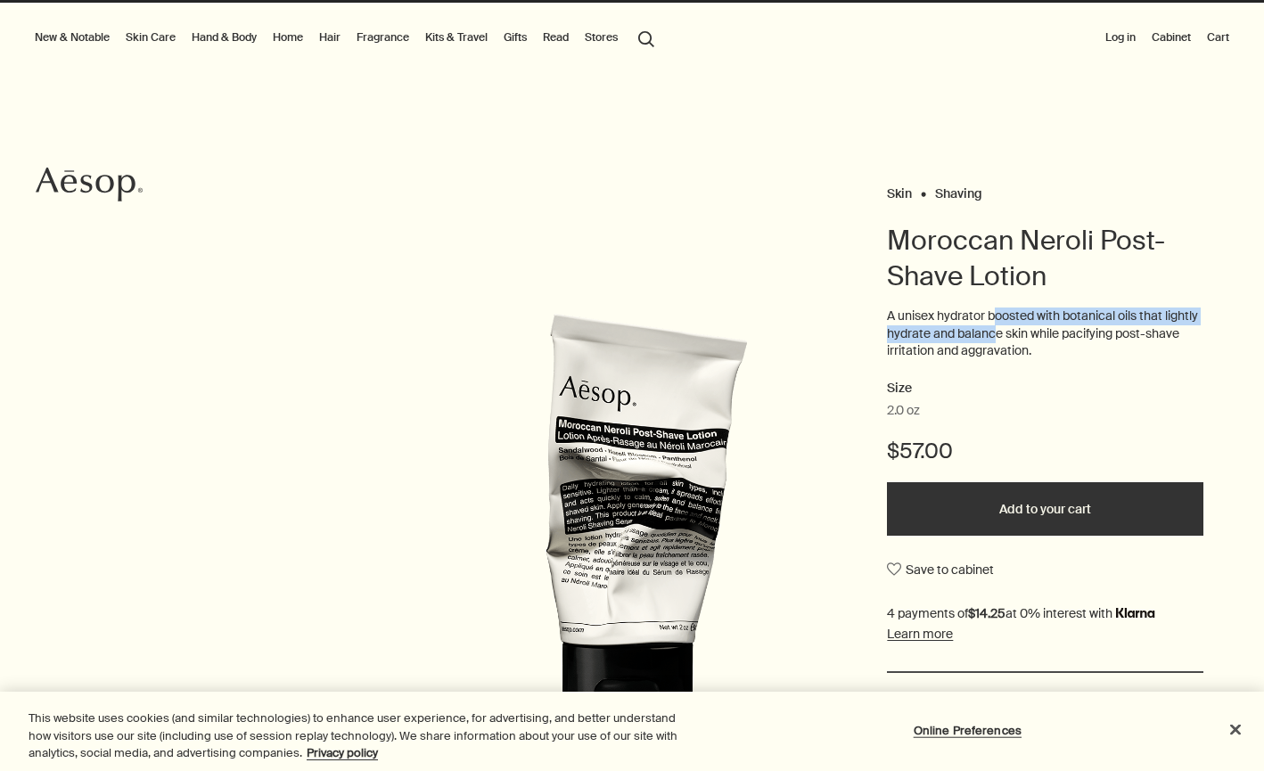
drag, startPoint x: 995, startPoint y: 316, endPoint x: 1033, endPoint y: 323, distance: 38.1
click at [1033, 323] on p "A unisex hydrator boosted with botanical oils that lightly hydrate and balance …" at bounding box center [1045, 333] width 316 height 53
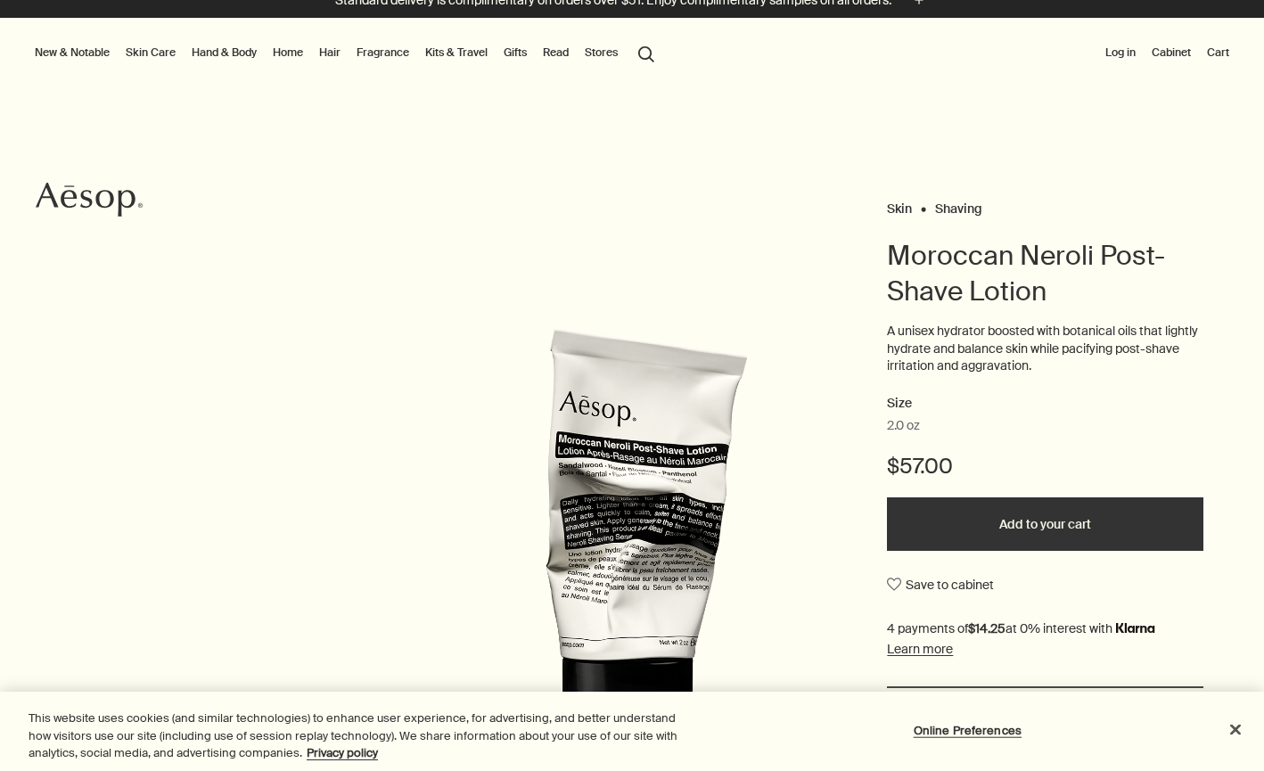
click at [600, 445] on img at bounding box center [632, 559] width 392 height 465
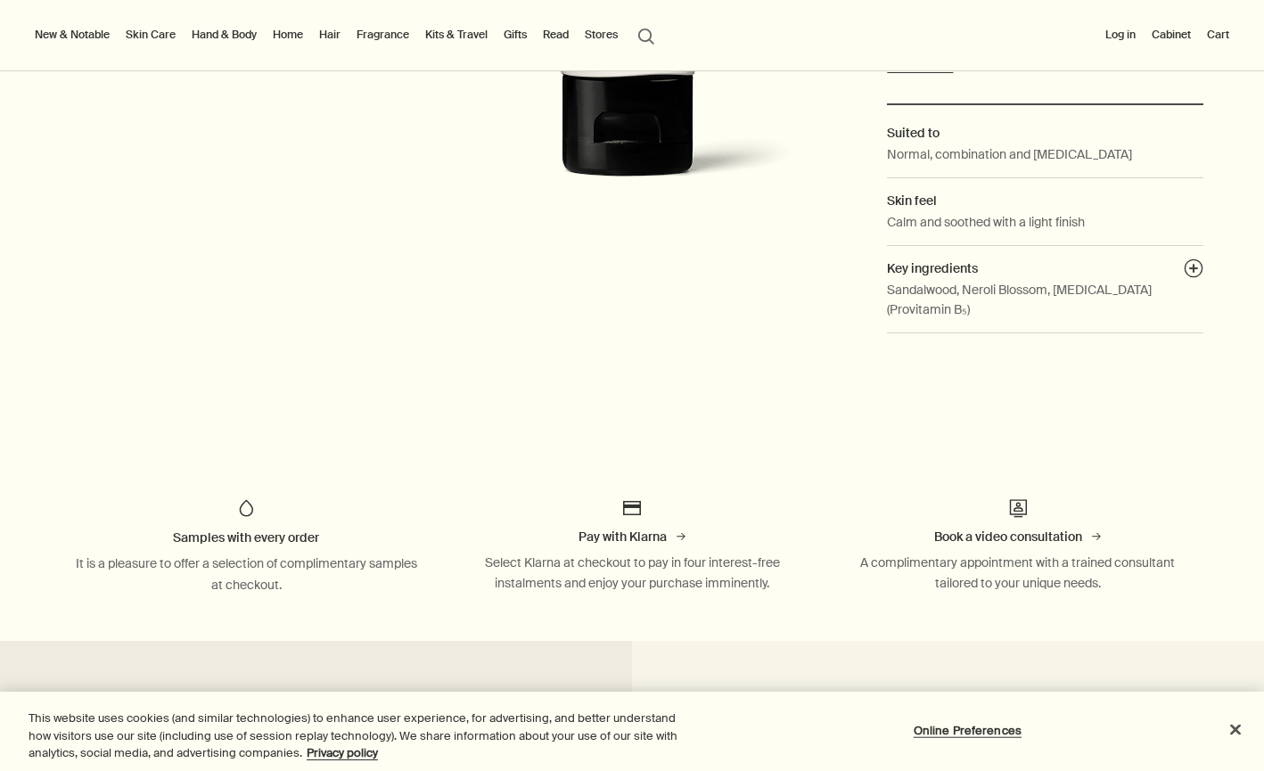
scroll to position [679, 0]
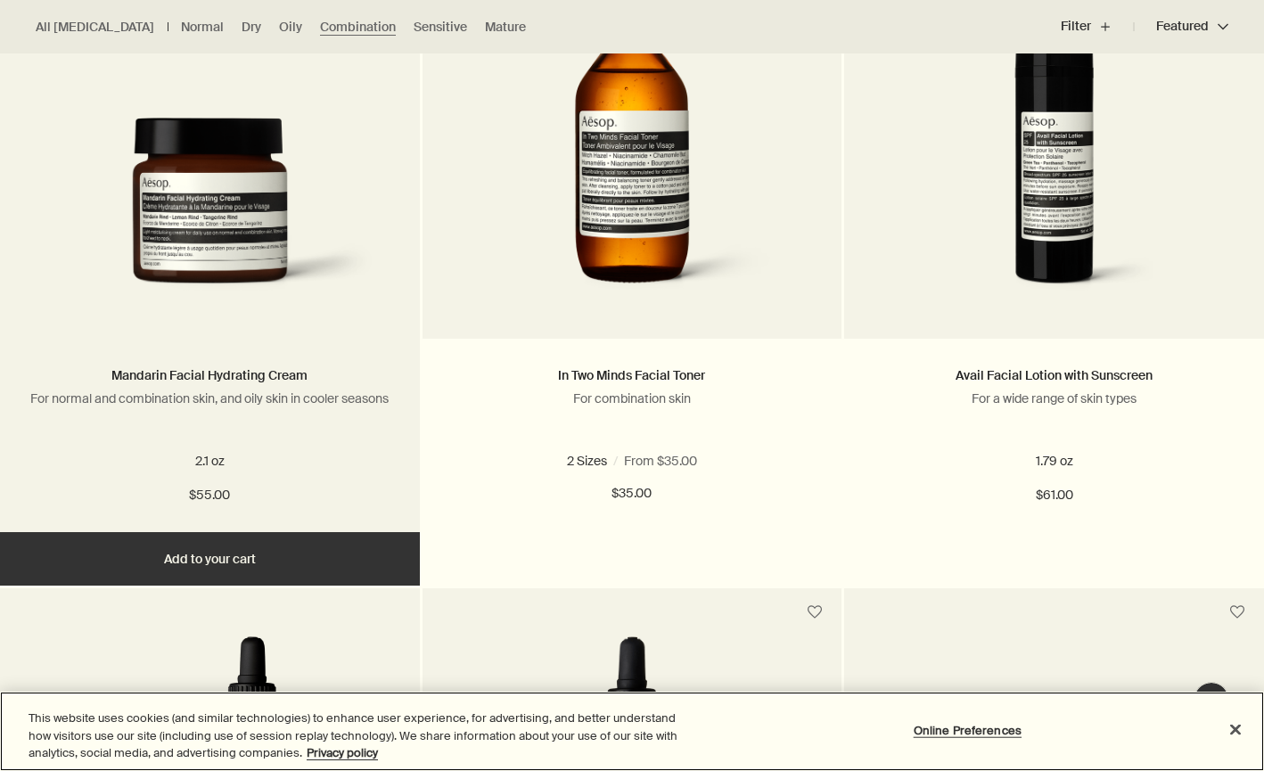
scroll to position [1943, 0]
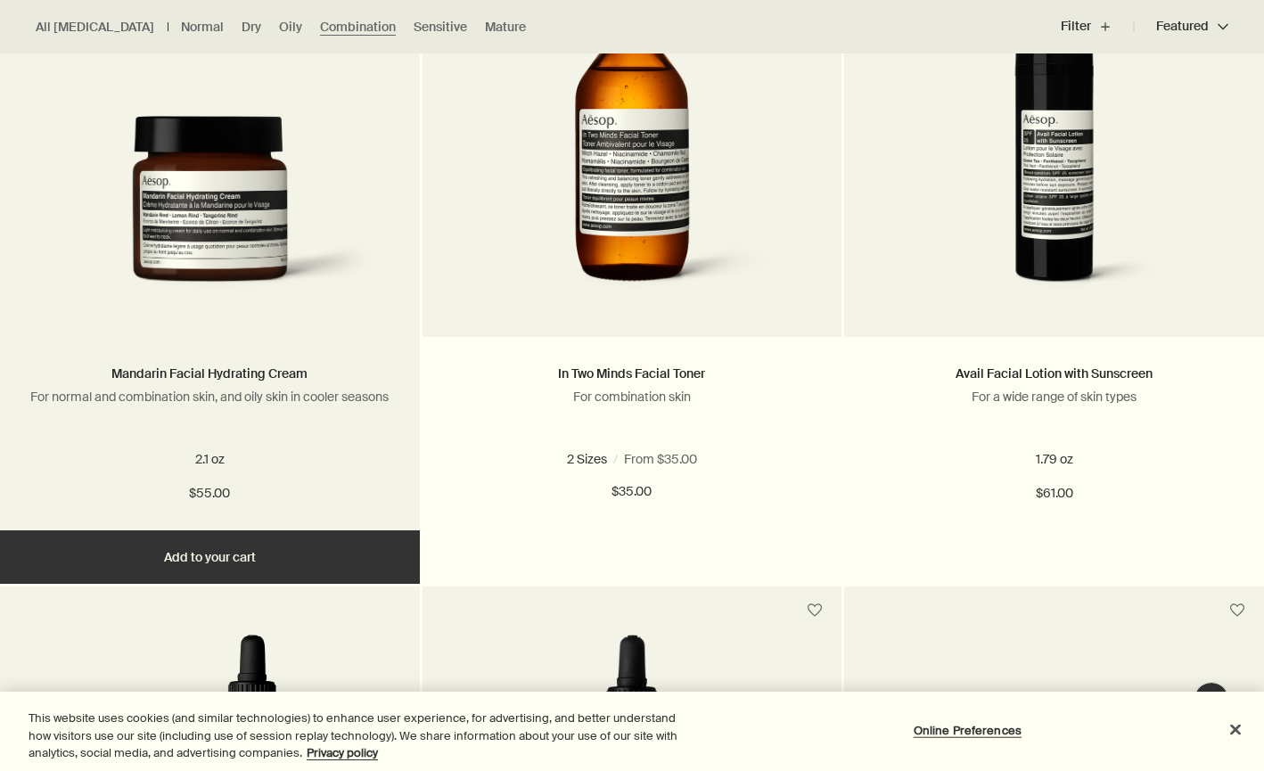
click at [411, 449] on div "Mandarin Facial Hydrating Cream For normal and combination skin, and oily skin …" at bounding box center [210, 433] width 420 height 193
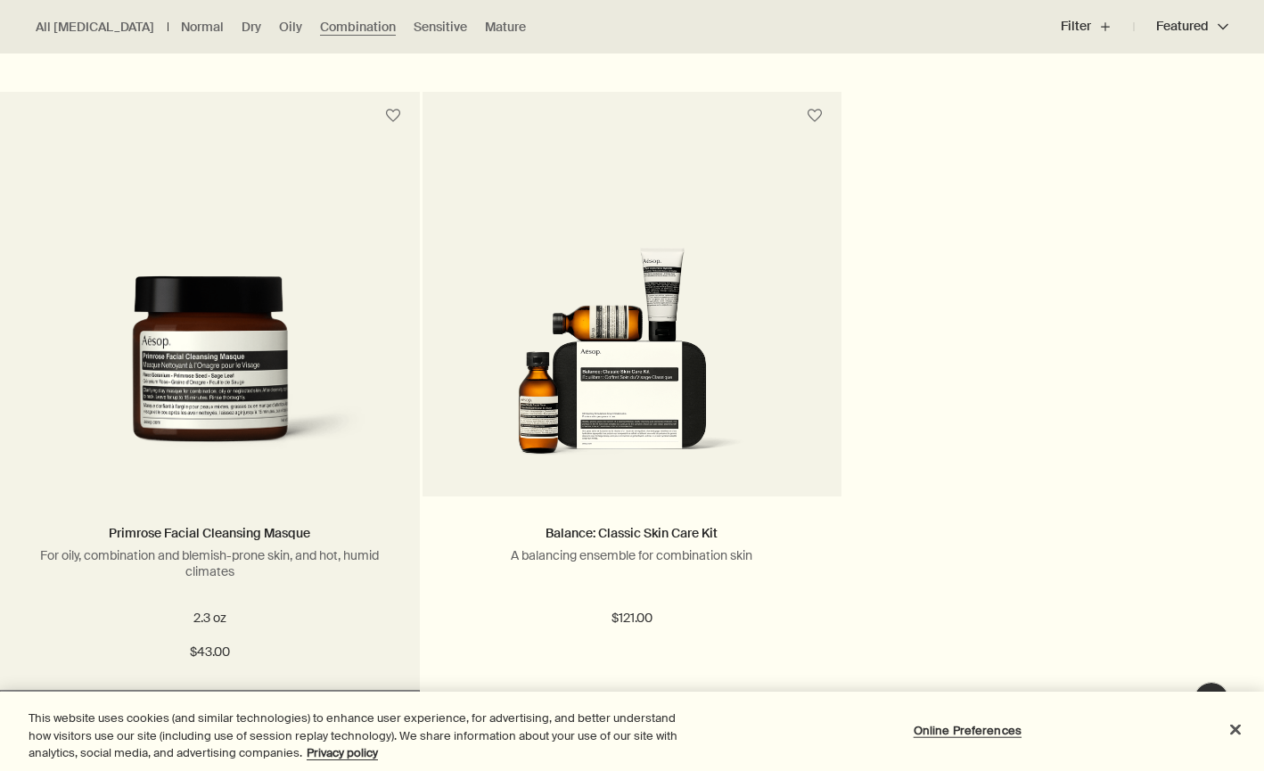
scroll to position [0, 0]
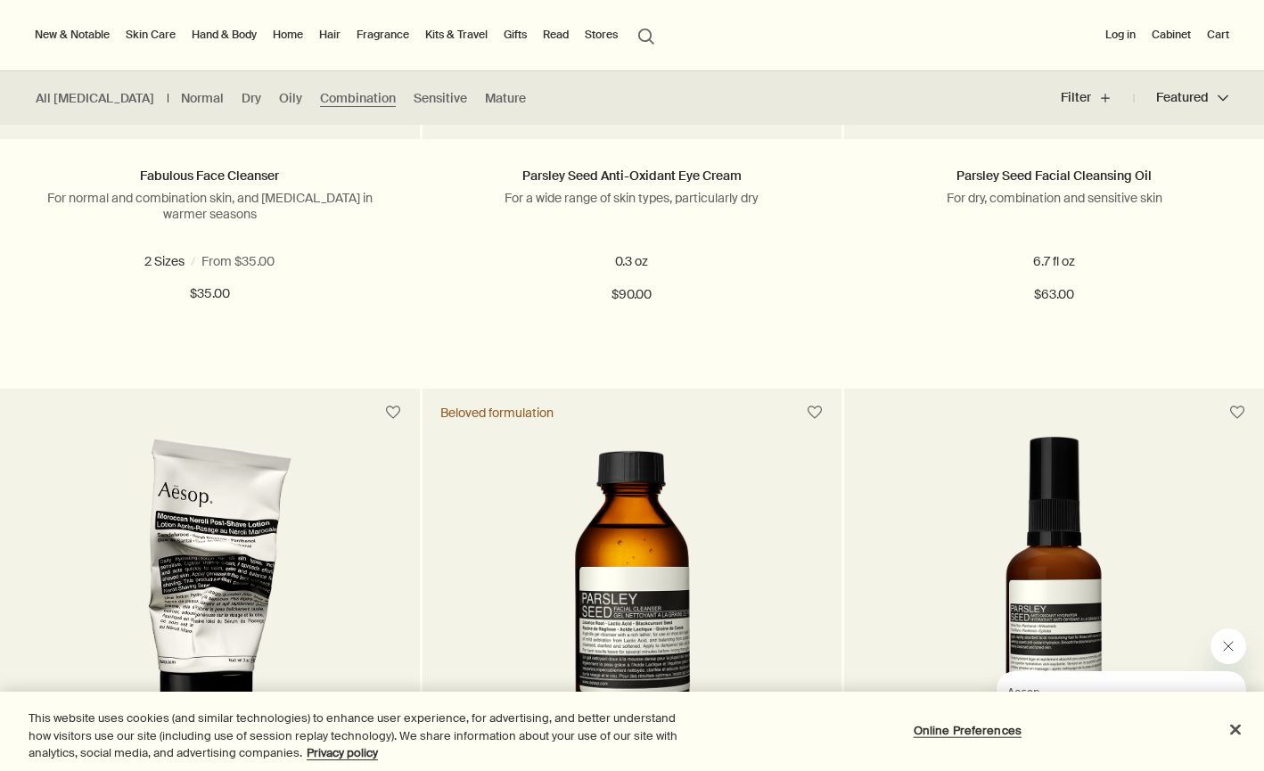
click at [307, 500] on img at bounding box center [209, 602] width 278 height 330
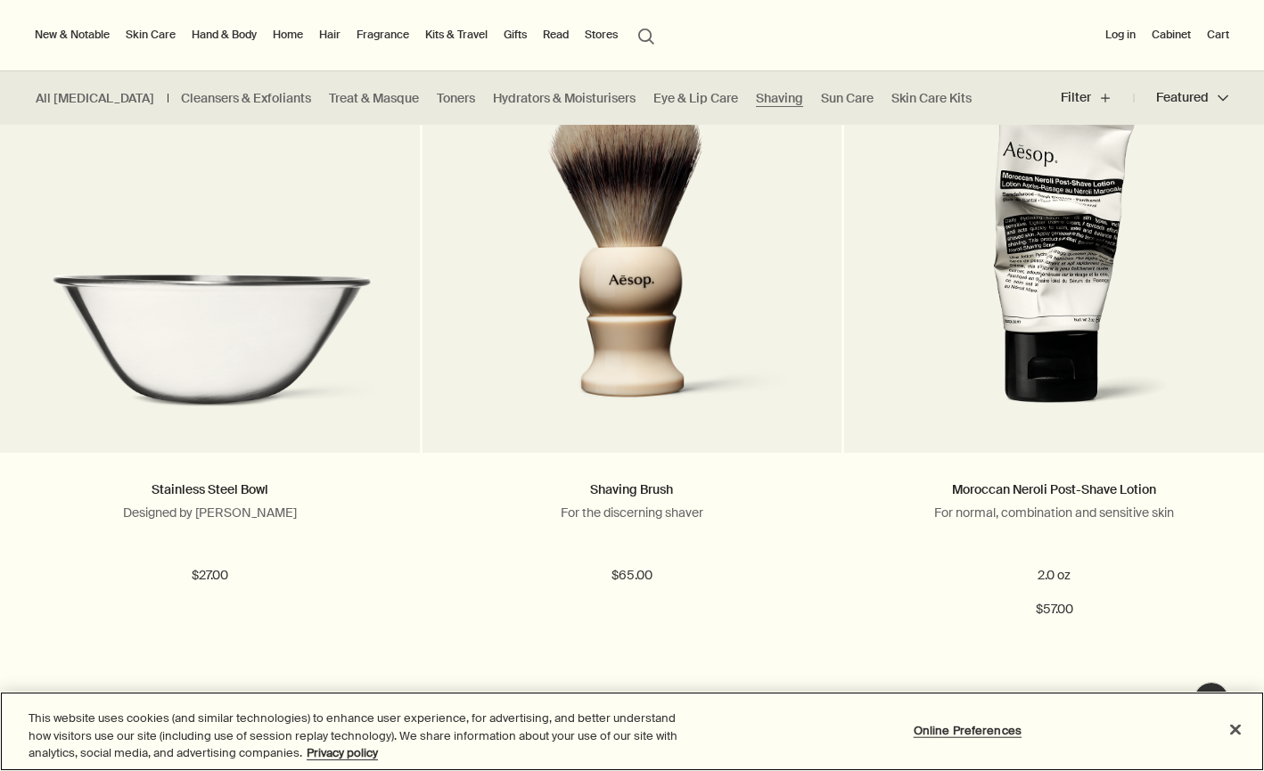
scroll to position [1136, 0]
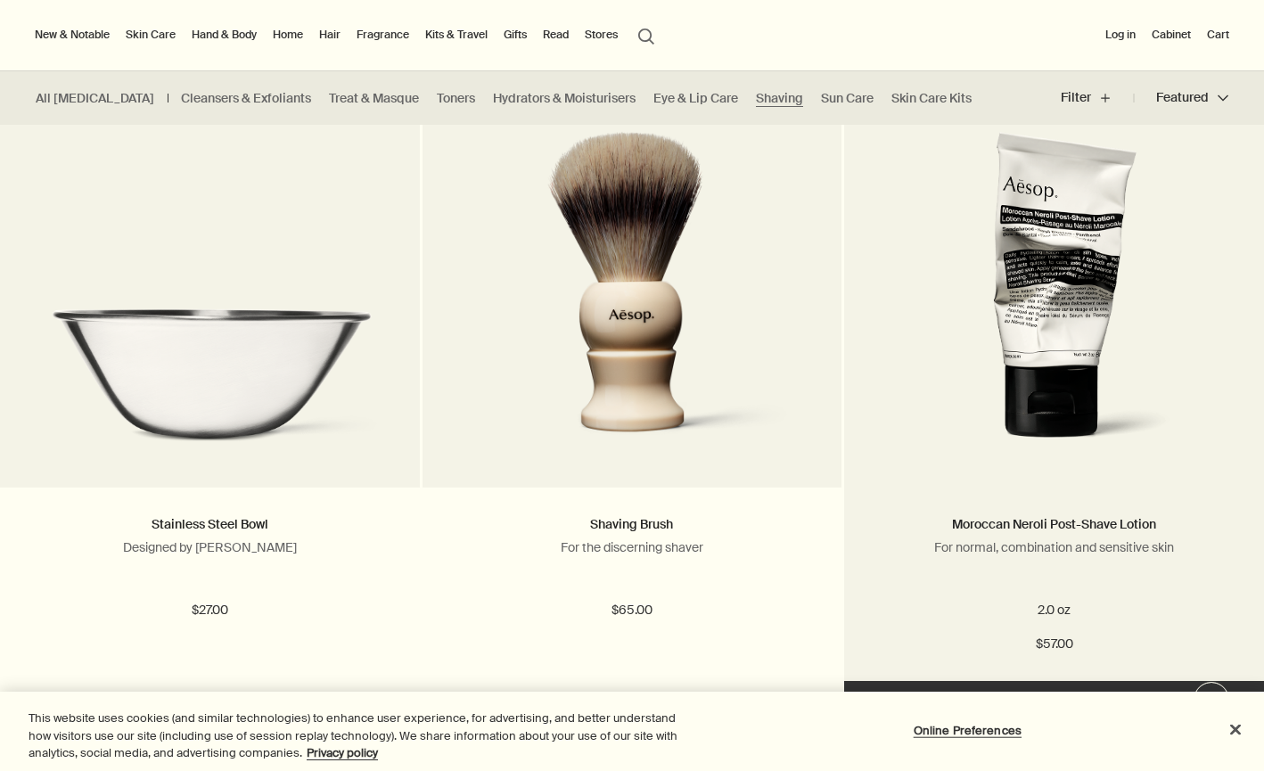
click at [1041, 369] on img at bounding box center [1054, 296] width 278 height 330
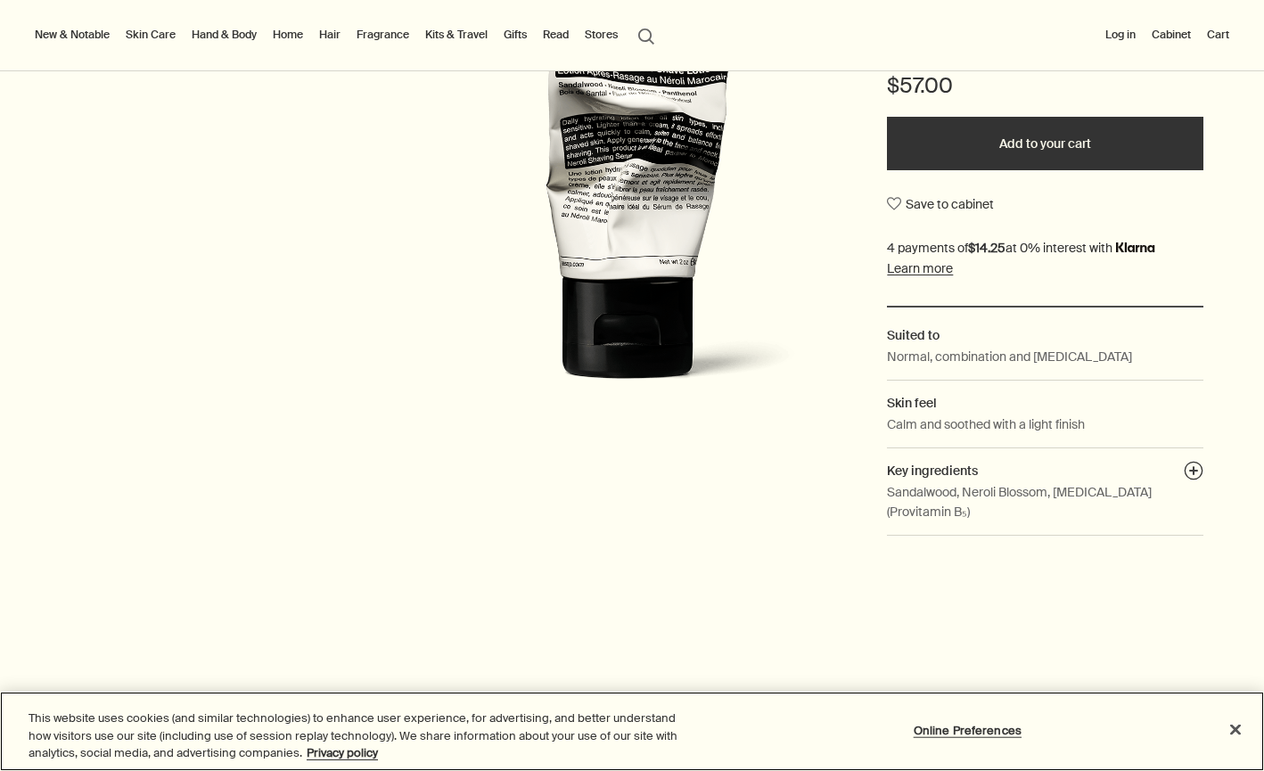
scroll to position [394, 0]
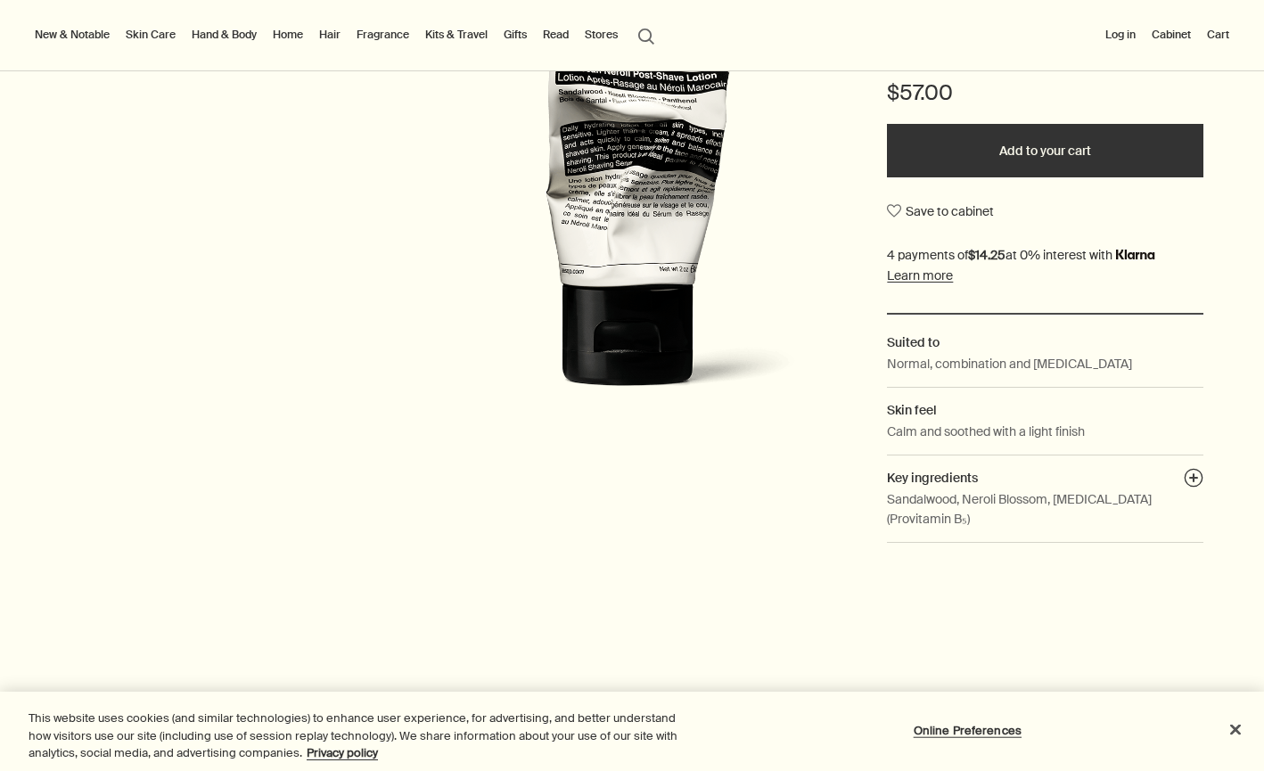
click at [1101, 494] on p "Sandalwood, Neroli Blossom, [MEDICAL_DATA] (Provitamin B₅)" at bounding box center [1045, 509] width 316 height 40
click at [1193, 475] on button "plusAndCloseWithCircle" at bounding box center [1193, 480] width 20 height 25
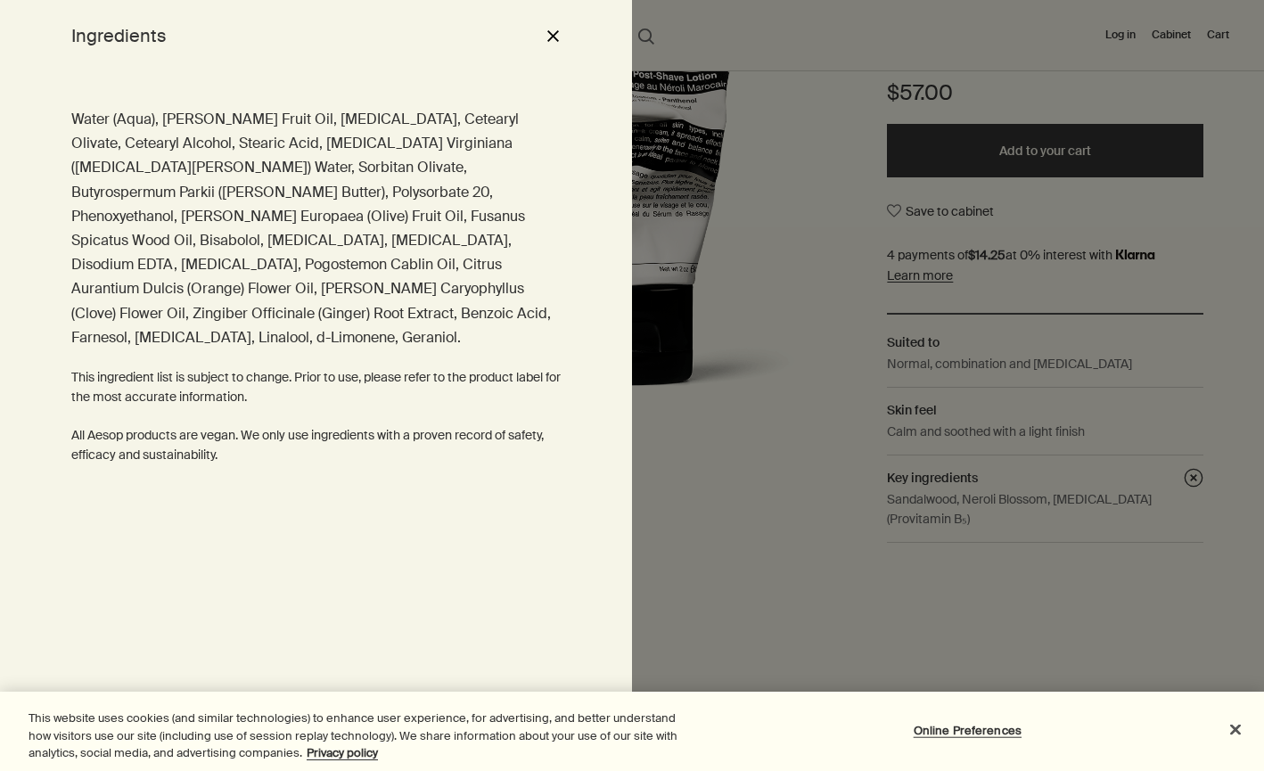
click at [210, 105] on div "Water (Aqua), Rosa Canina Fruit Oil, Glycerin, Cetearyl Olivate, Cetearyl Alcoh…" at bounding box center [316, 421] width 632 height 700
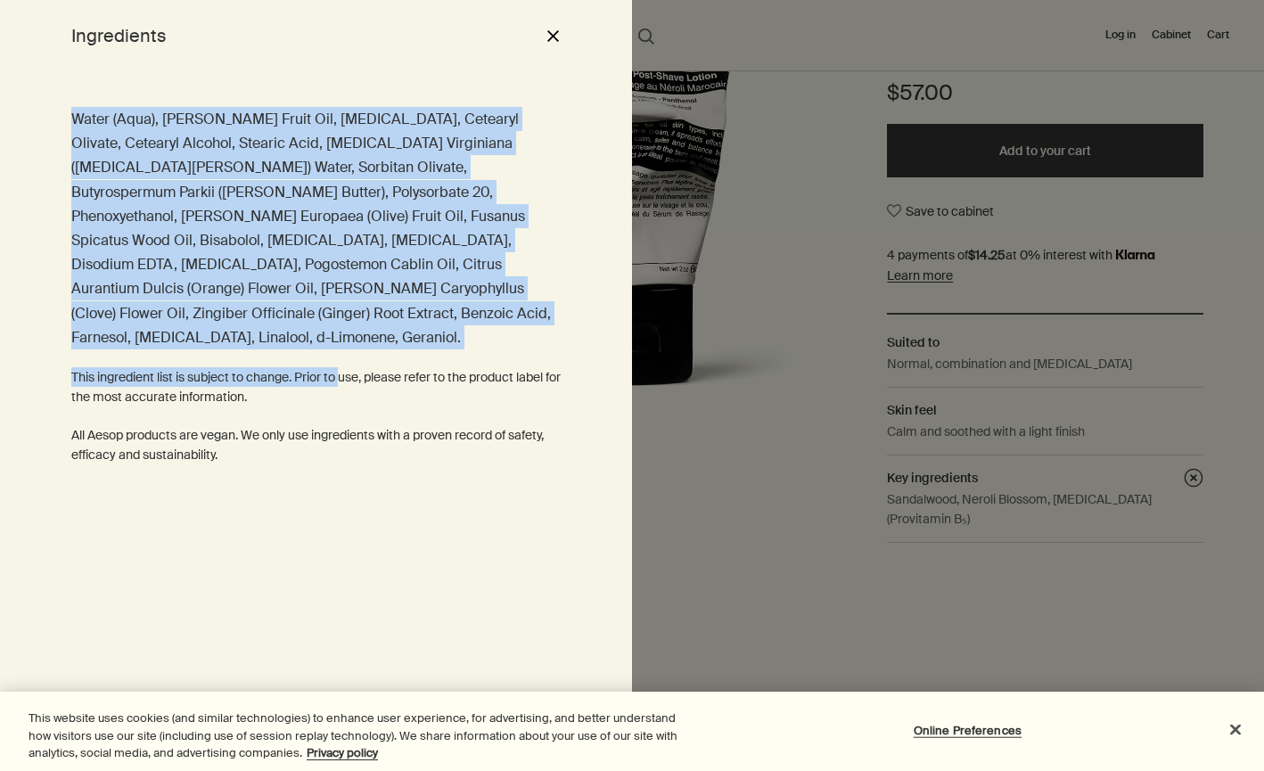
drag, startPoint x: 58, startPoint y: 94, endPoint x: 340, endPoint y: 362, distance: 389.5
click at [341, 358] on div "Water (Aqua), Rosa Canina Fruit Oil, Glycerin, Cetearyl Olivate, Cetearyl Alcoh…" at bounding box center [316, 421] width 632 height 700
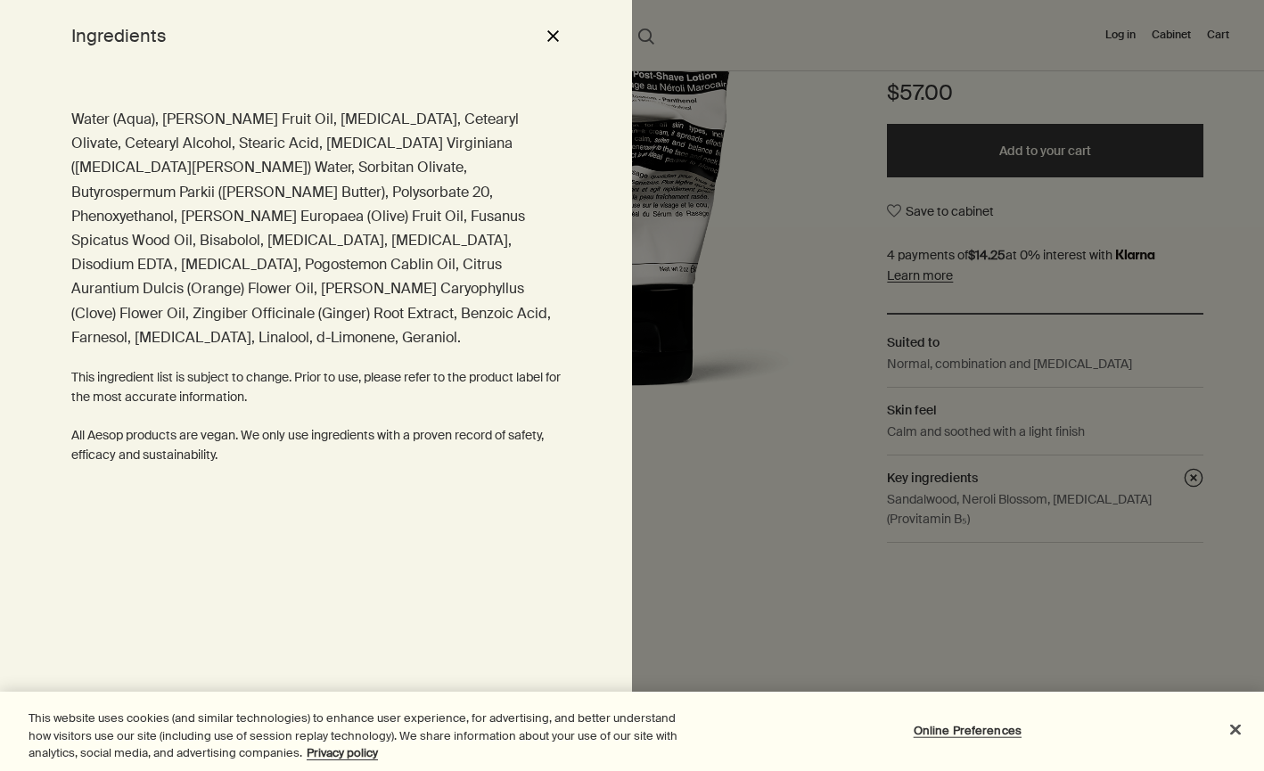
click at [340, 367] on p "This ingredient list is subject to change. Prior to use, please refer to the pr…" at bounding box center [315, 387] width 489 height 40
click at [541, 50] on div "close" at bounding box center [543, 35] width 21 height 30
click at [546, 37] on button "close" at bounding box center [552, 35] width 21 height 30
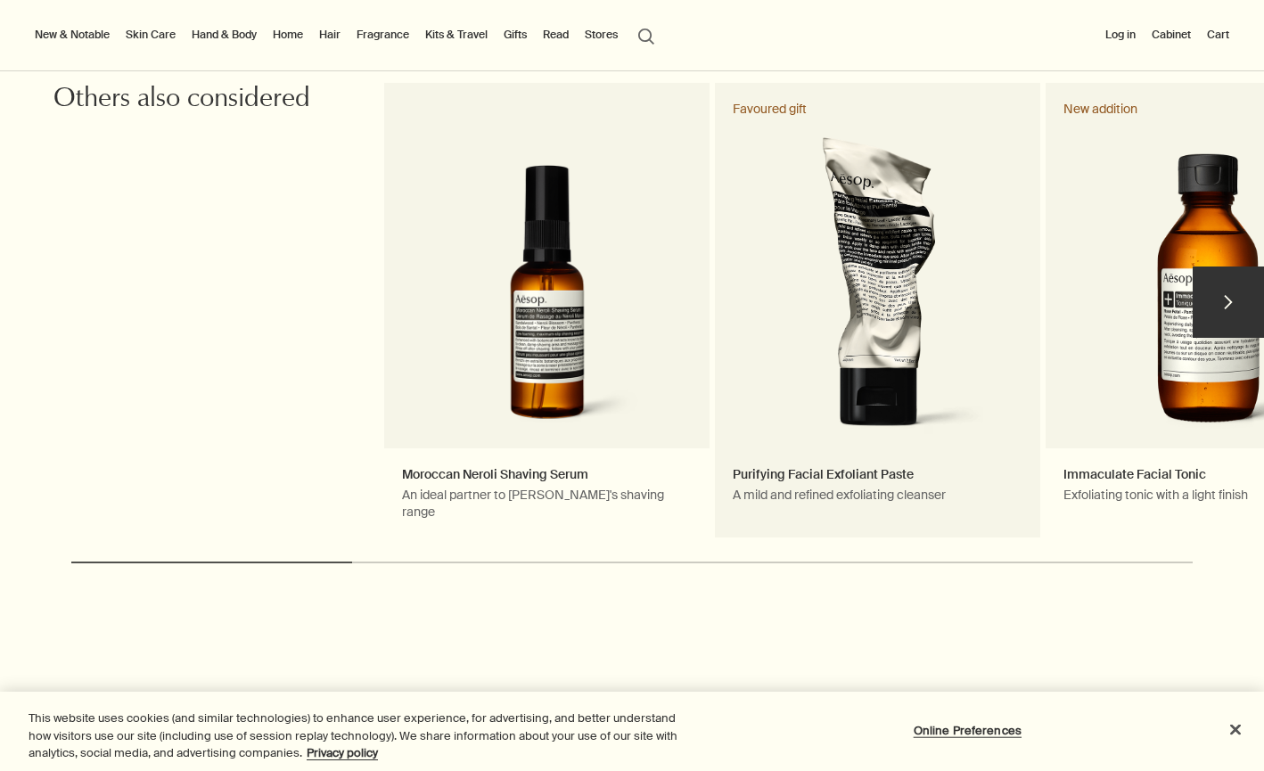
scroll to position [2037, 0]
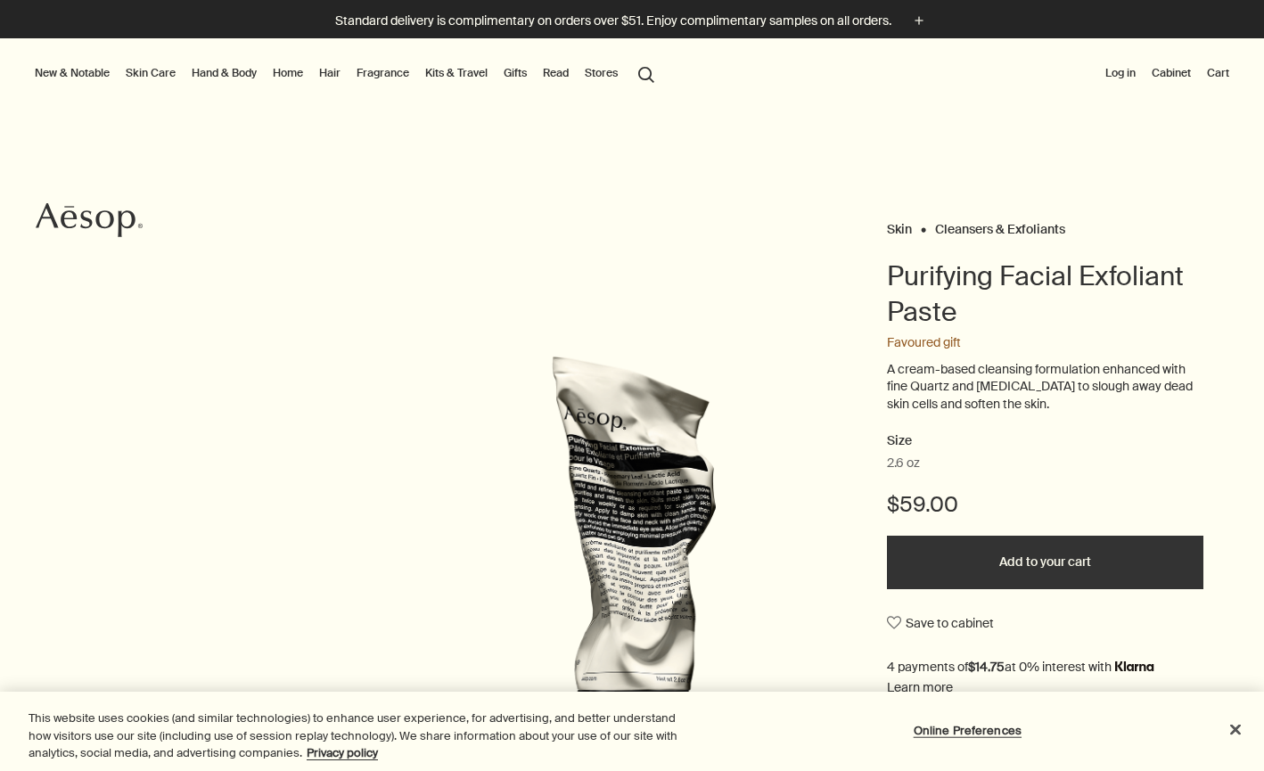
click at [1049, 551] on button "Add to your cart" at bounding box center [1045, 562] width 316 height 53
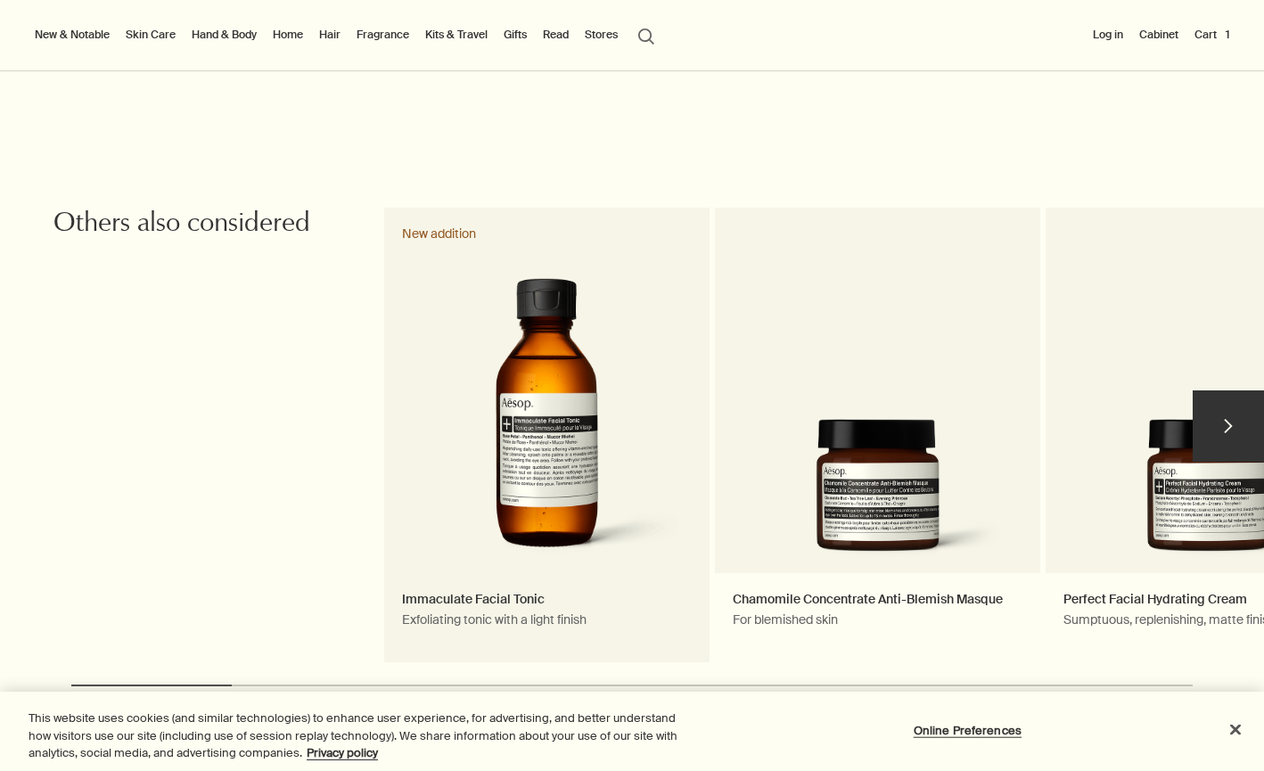
scroll to position [2549, 0]
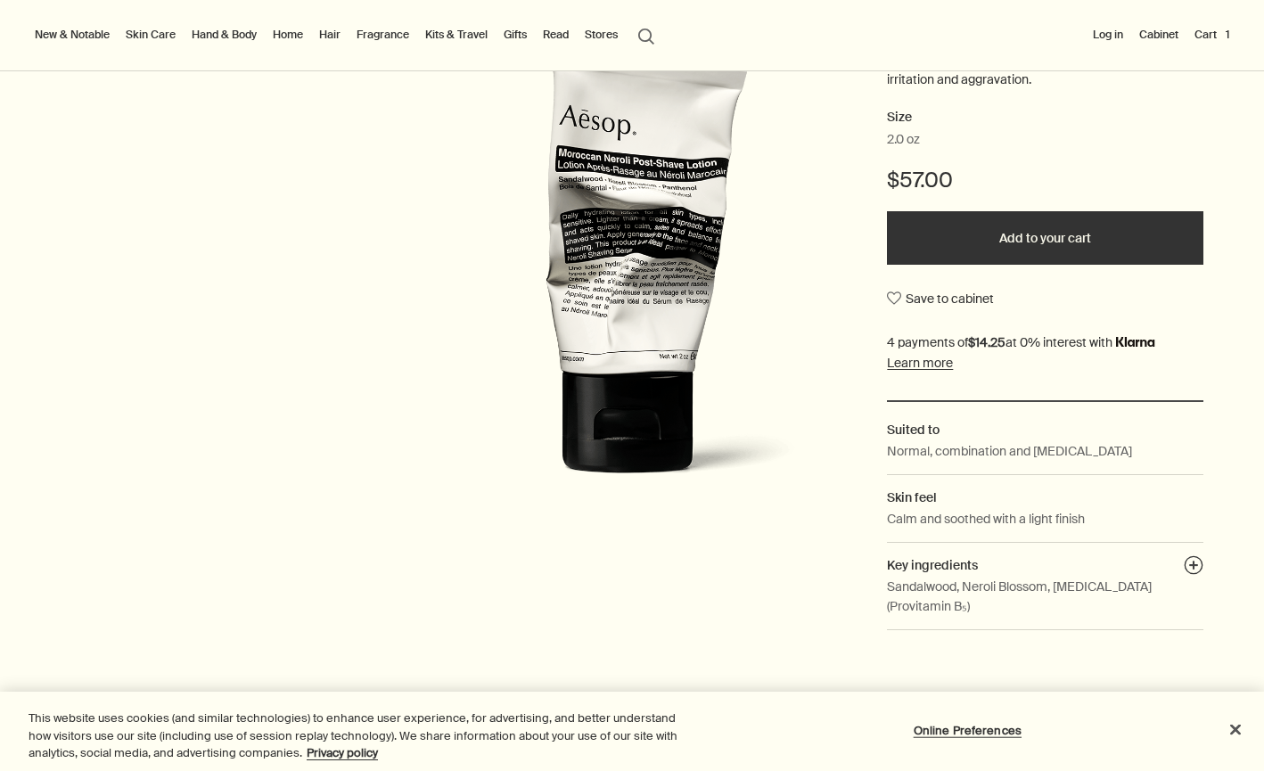
click at [1044, 221] on button "Add to your cart" at bounding box center [1045, 237] width 316 height 53
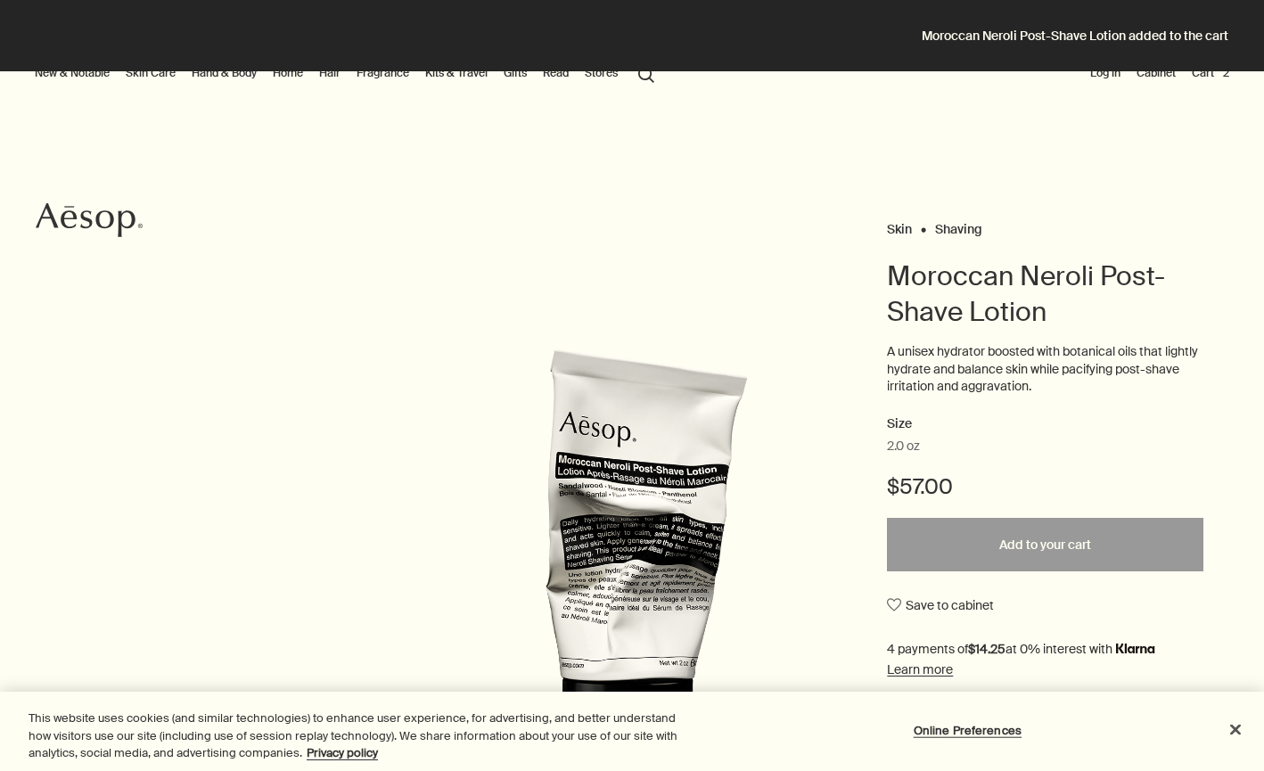
click at [1212, 76] on button "Cart 2" at bounding box center [1210, 72] width 45 height 21
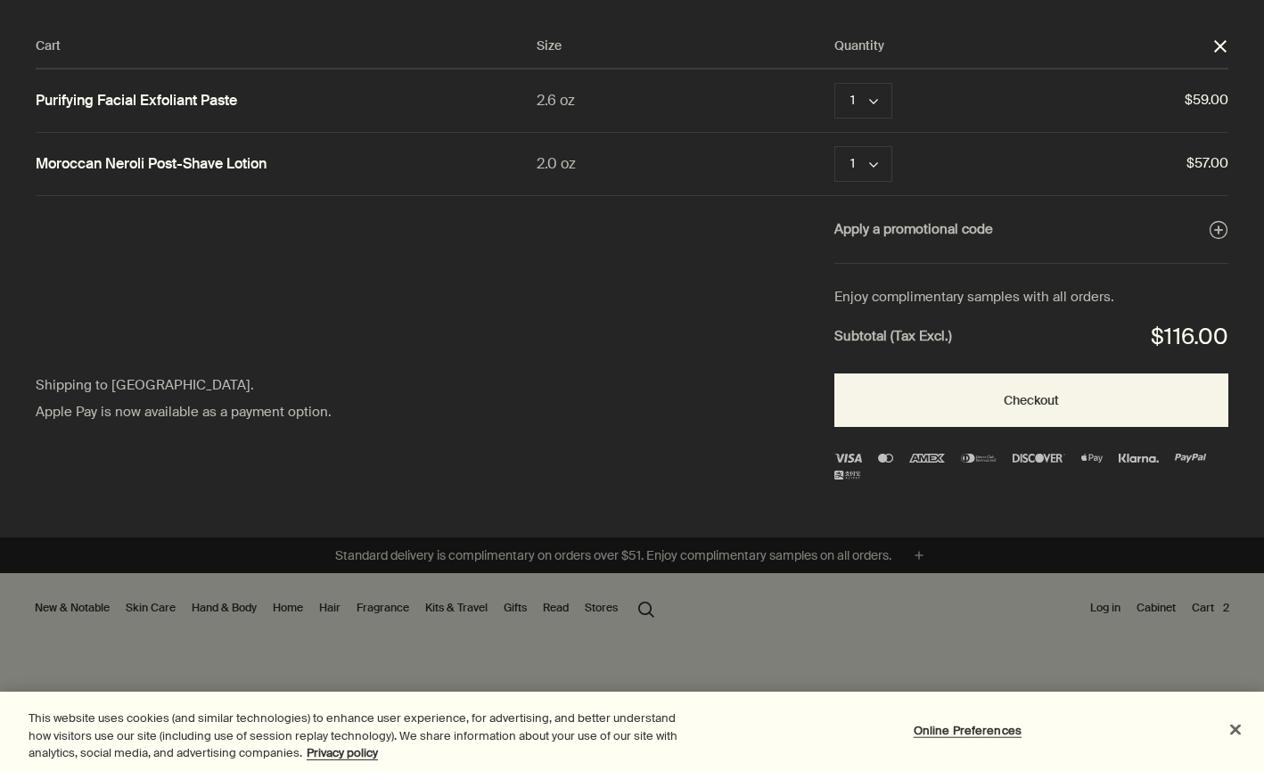
click at [1218, 722] on button "Close" at bounding box center [1235, 728] width 39 height 39
click at [1228, 725] on button "Close" at bounding box center [1235, 728] width 39 height 39
